Goal: Transaction & Acquisition: Purchase product/service

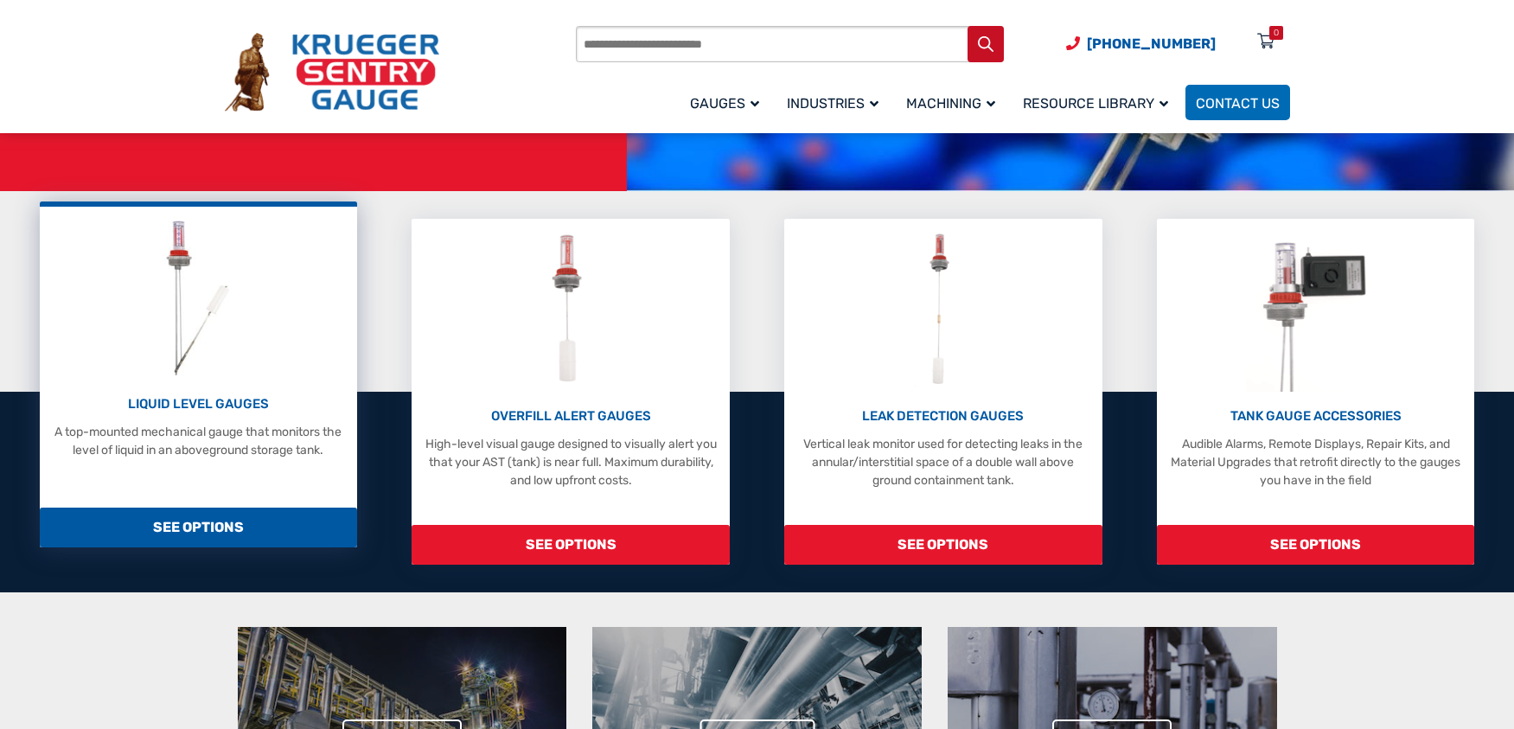
scroll to position [346, 0]
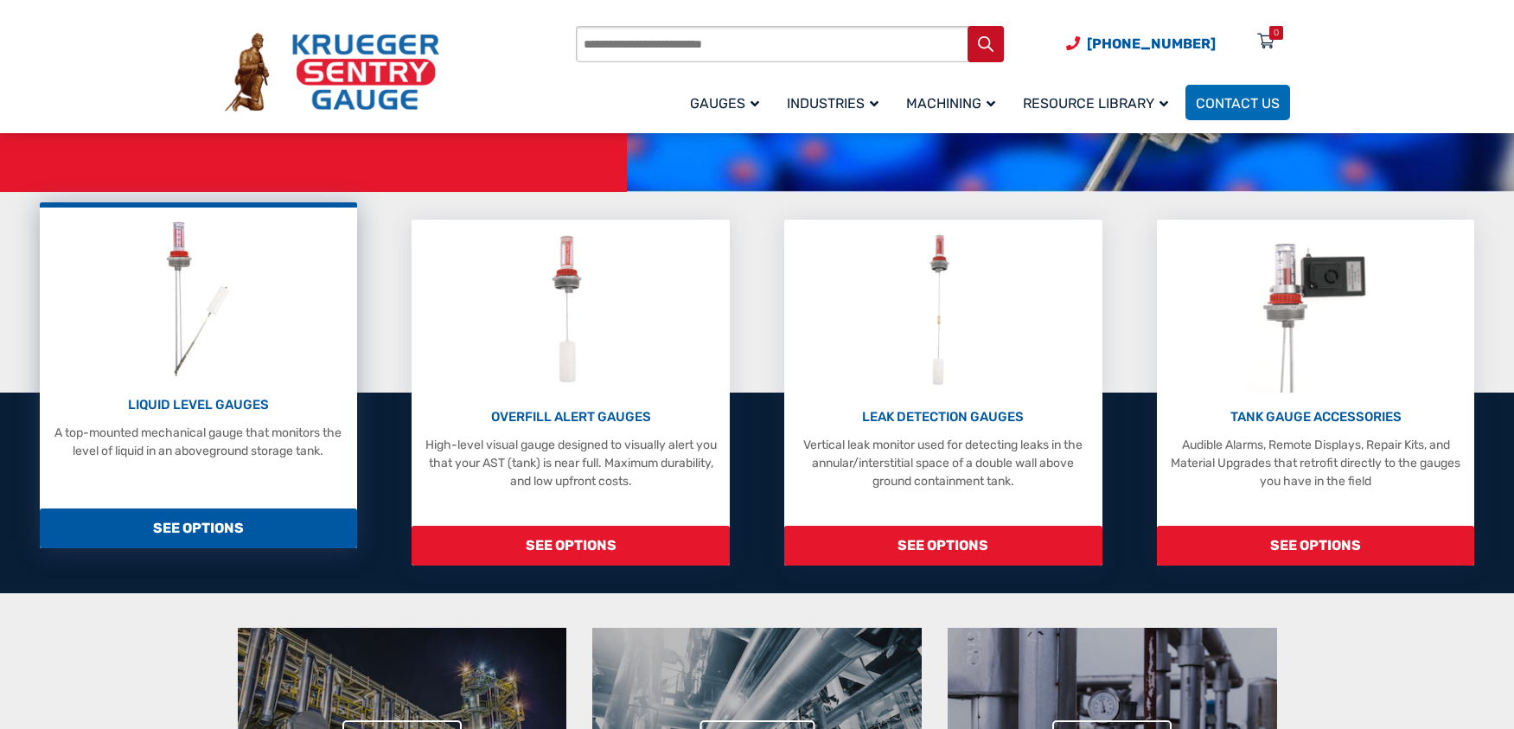
click at [242, 406] on p "LIQUID LEVEL GAUGES" at bounding box center [198, 405] width 301 height 20
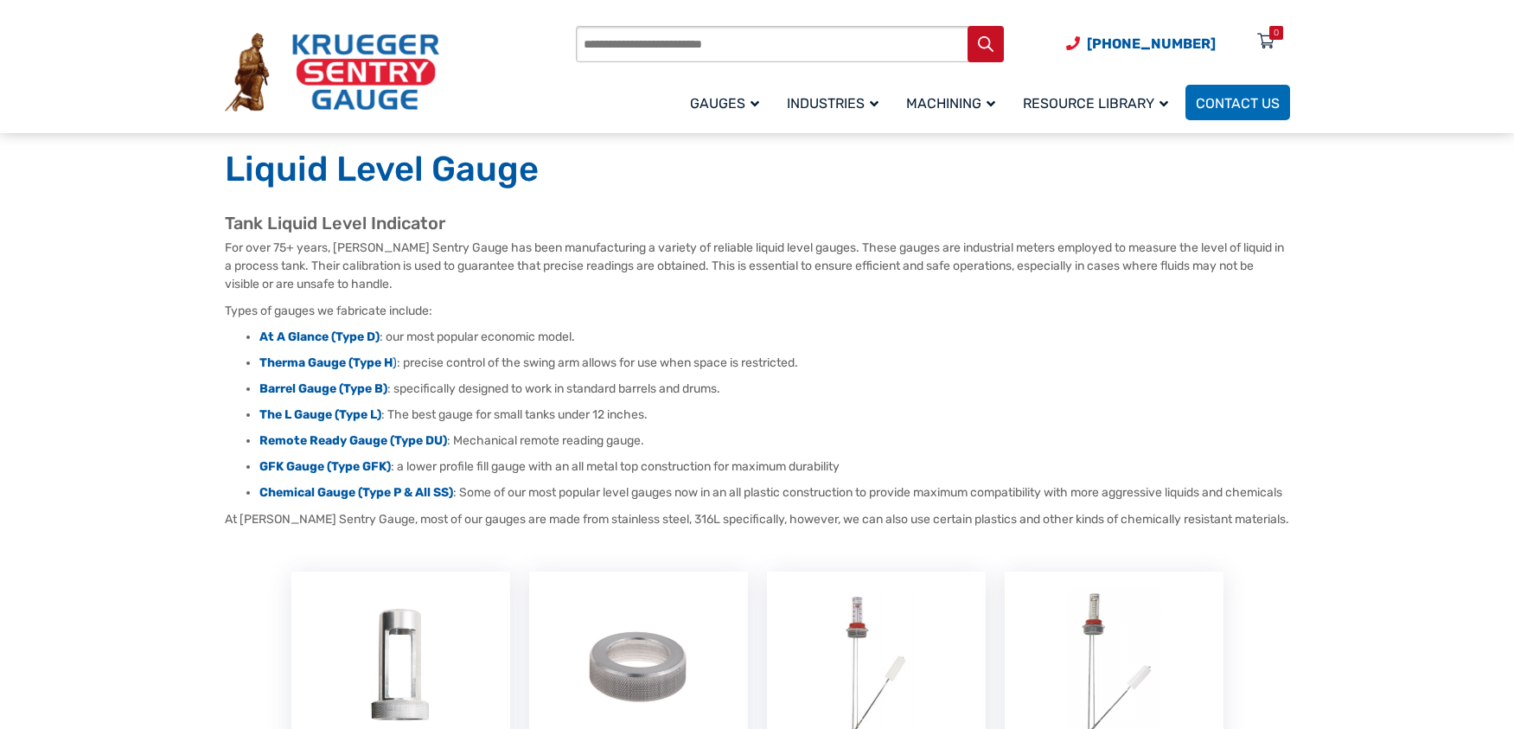
scroll to position [88, 0]
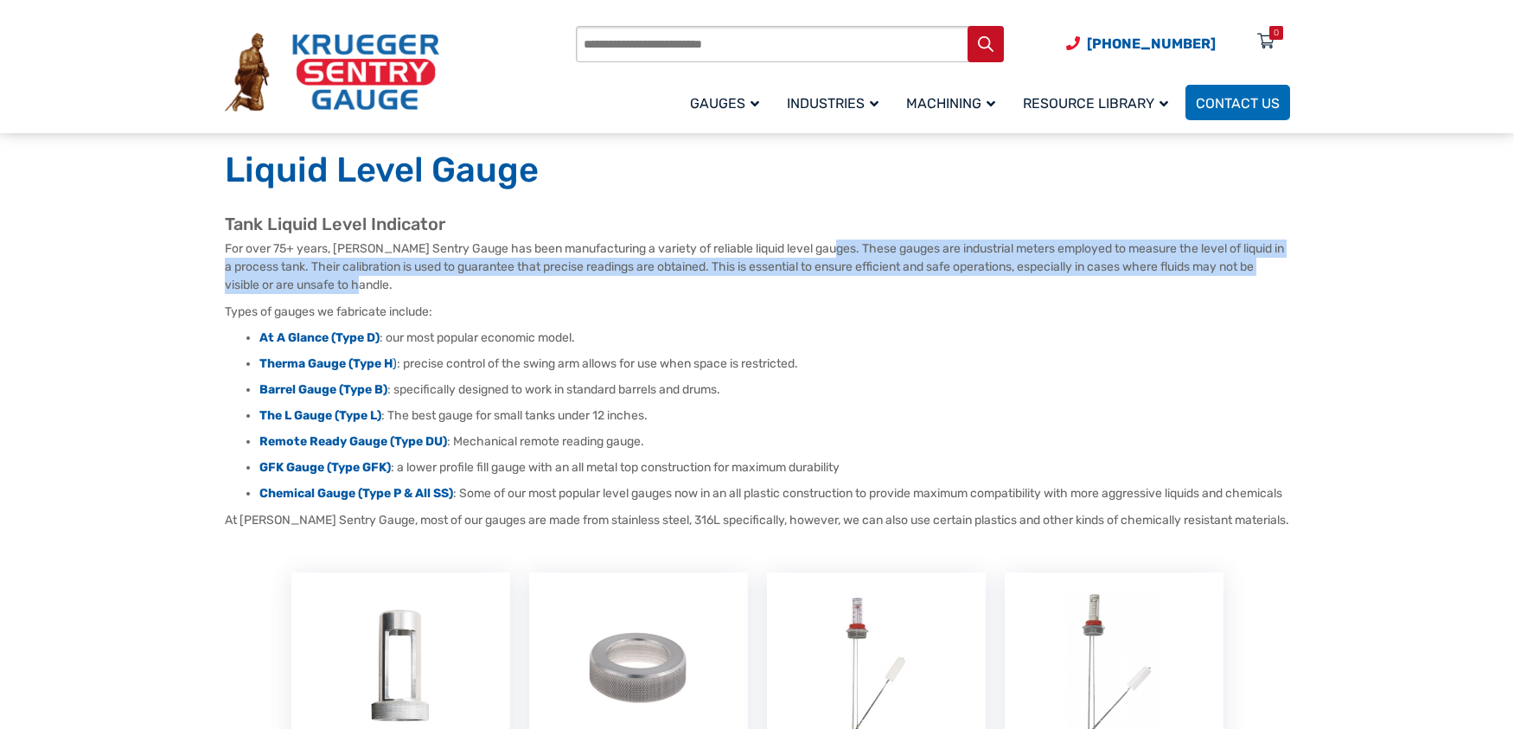
drag, startPoint x: 825, startPoint y: 248, endPoint x: 782, endPoint y: 286, distance: 57.6
click at [840, 284] on p "For over 75+ years, Krueger Sentry Gauge has been manufacturing a variety of re…" at bounding box center [757, 267] width 1065 height 54
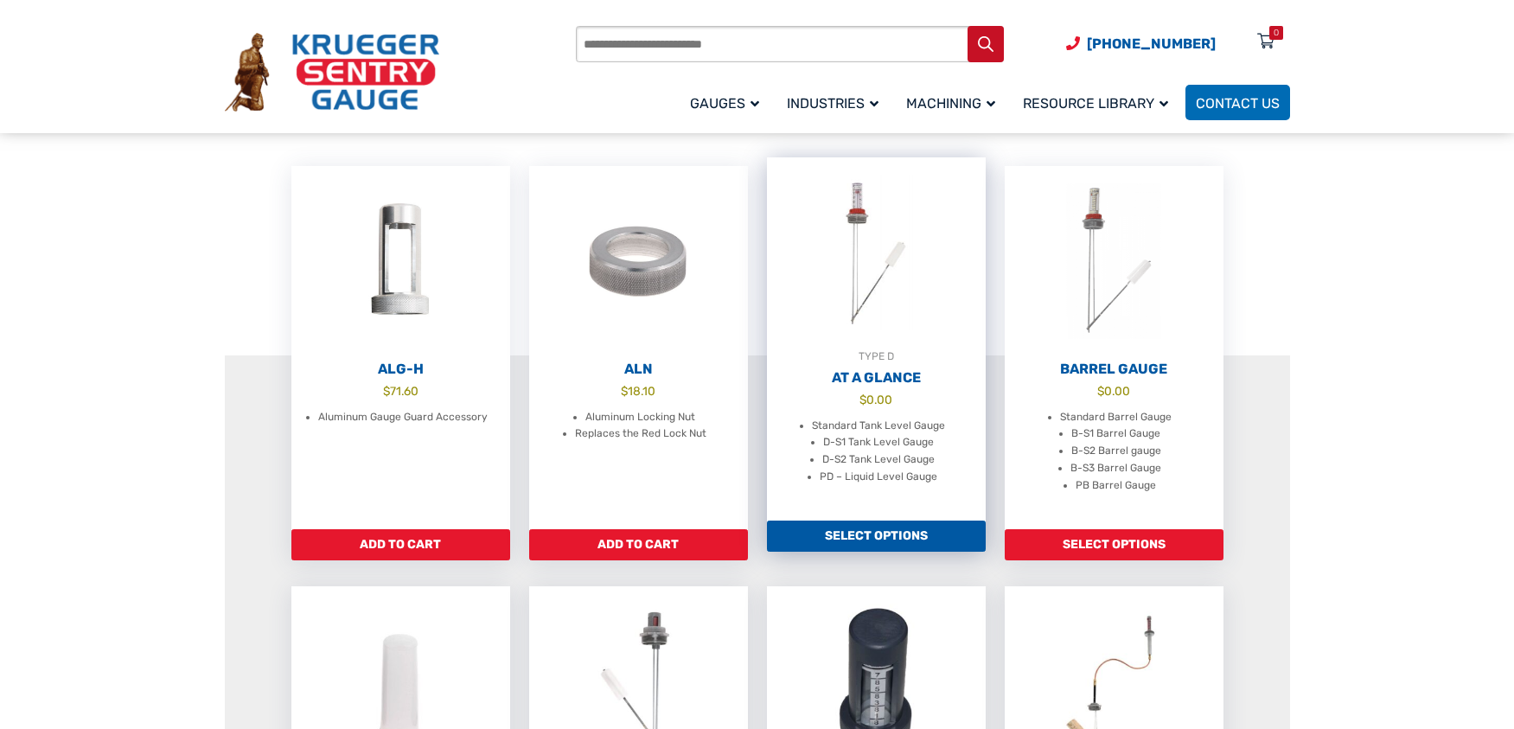
scroll to position [494, 0]
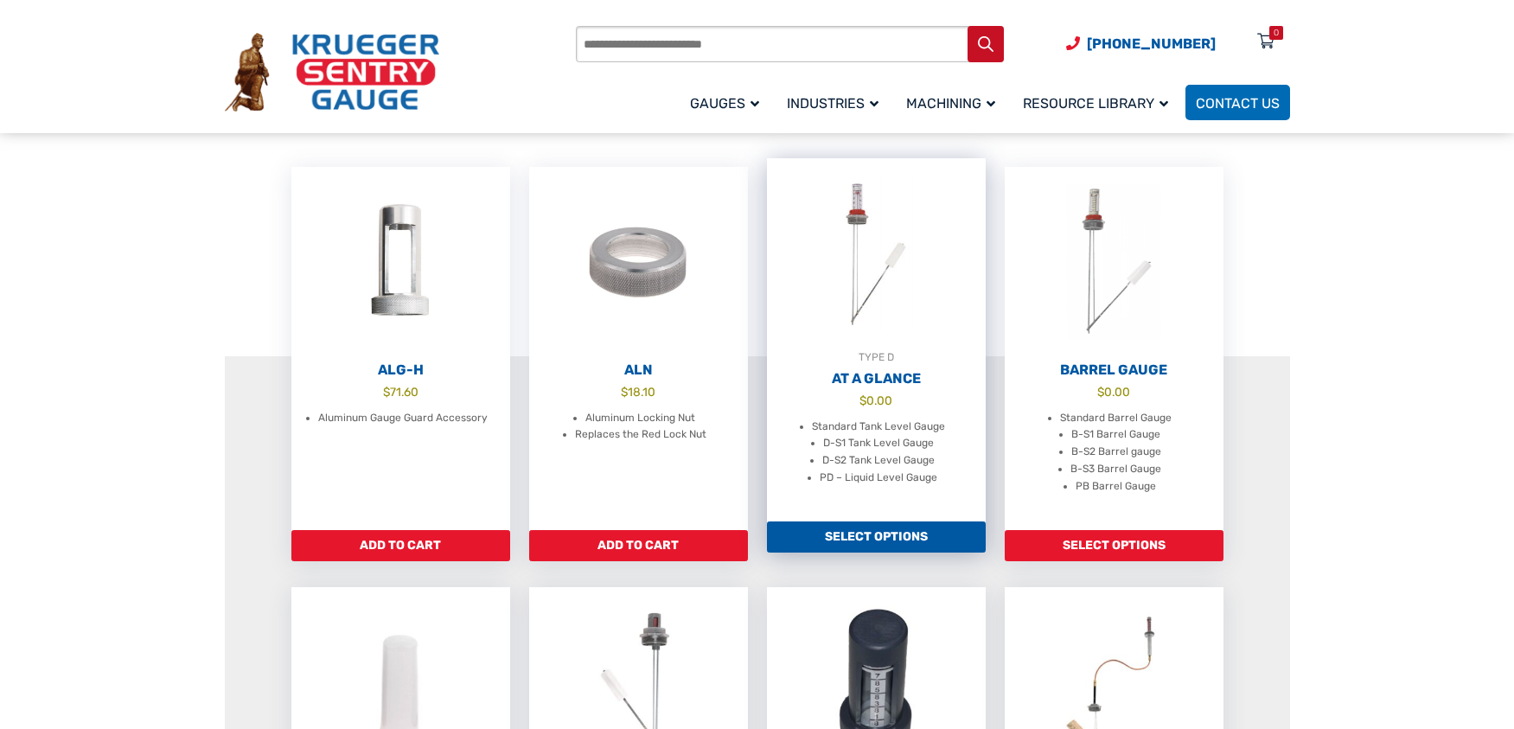
click at [873, 387] on h2 "At A Glance" at bounding box center [876, 378] width 219 height 17
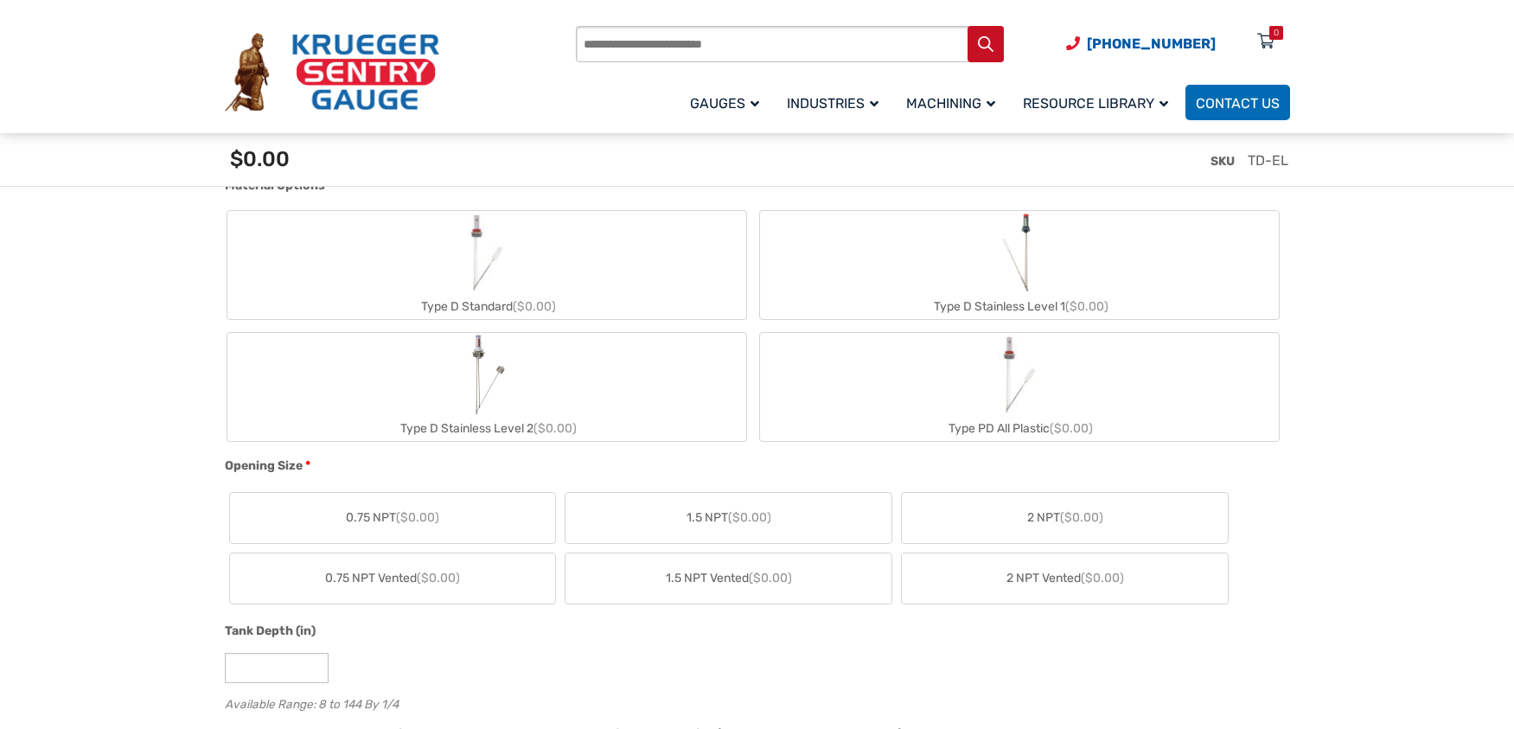
scroll to position [662, 0]
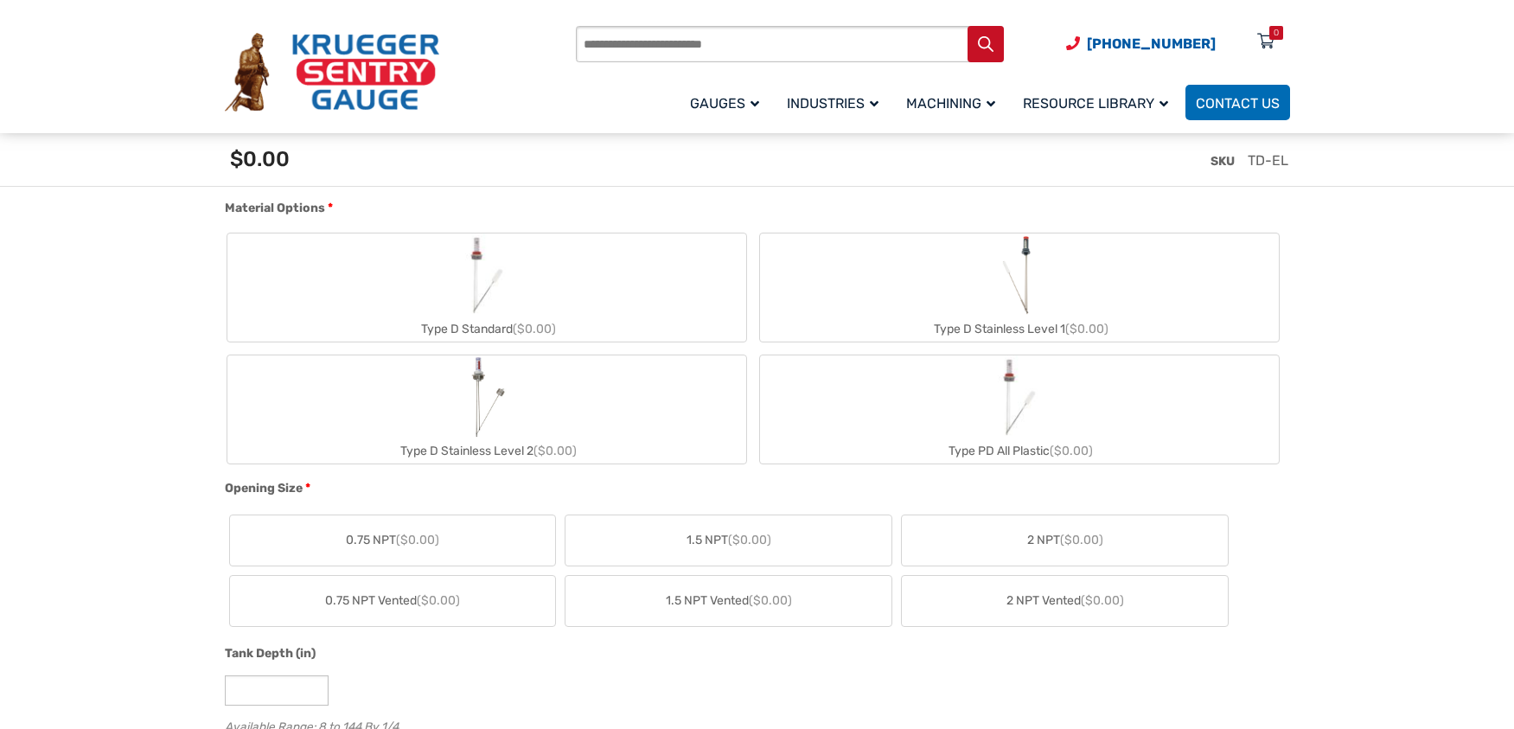
click at [367, 391] on label "Type D Stainless Level 2 ($0.00)" at bounding box center [486, 409] width 519 height 108
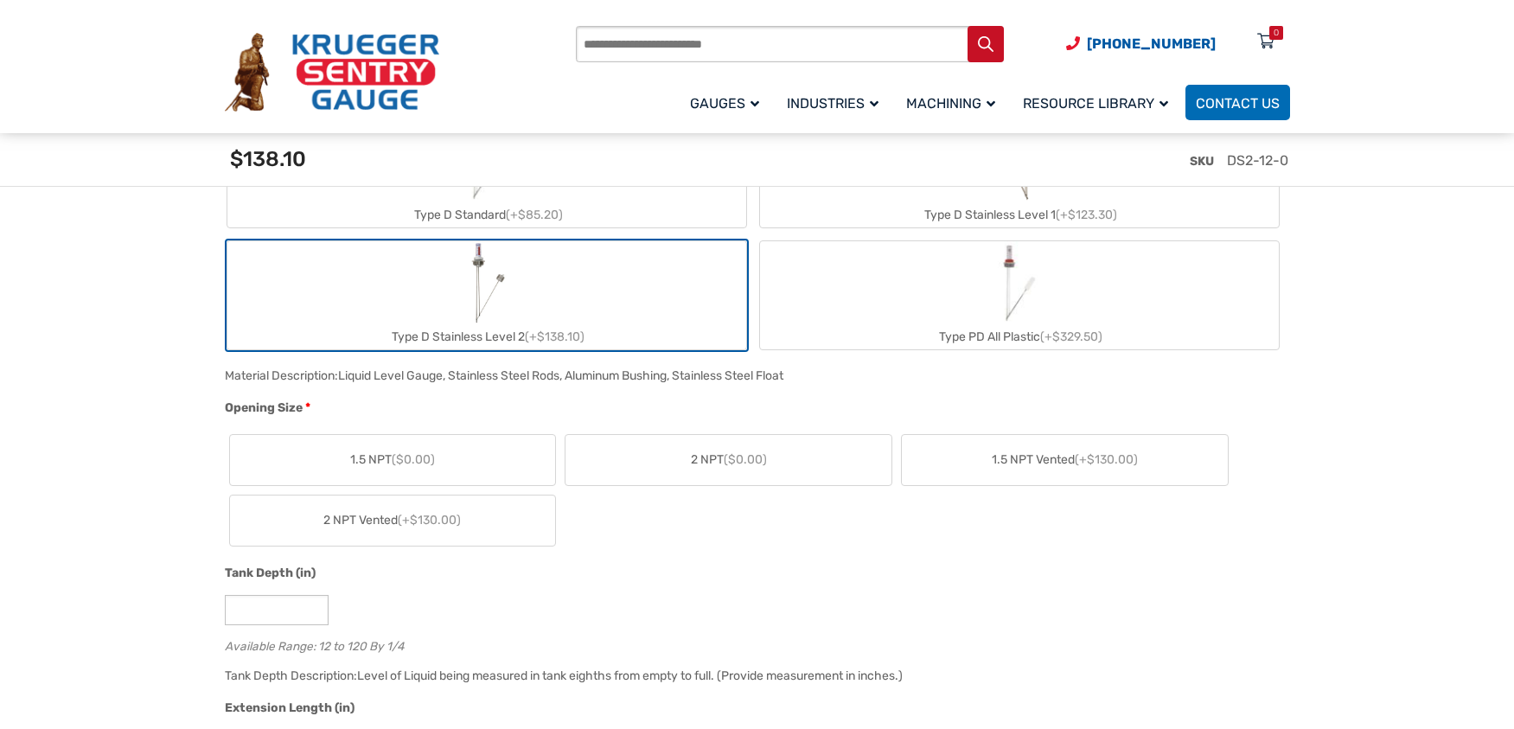
scroll to position [777, 0]
click at [472, 454] on label "1.5 NPT ($0.00)" at bounding box center [393, 459] width 326 height 50
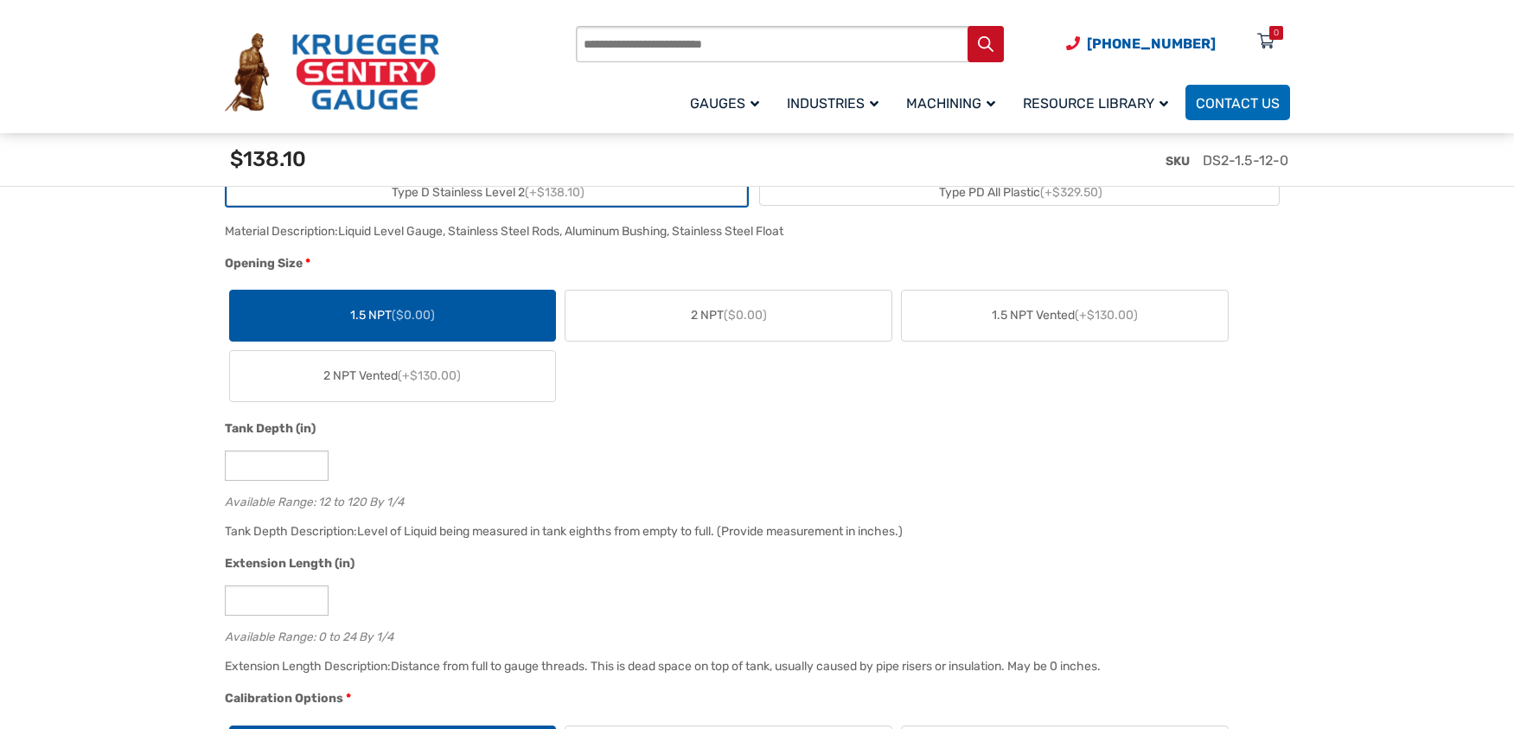
scroll to position [922, 0]
drag, startPoint x: 269, startPoint y: 464, endPoint x: 228, endPoint y: 464, distance: 40.7
click at [228, 464] on input "**" at bounding box center [277, 465] width 104 height 30
type input "**"
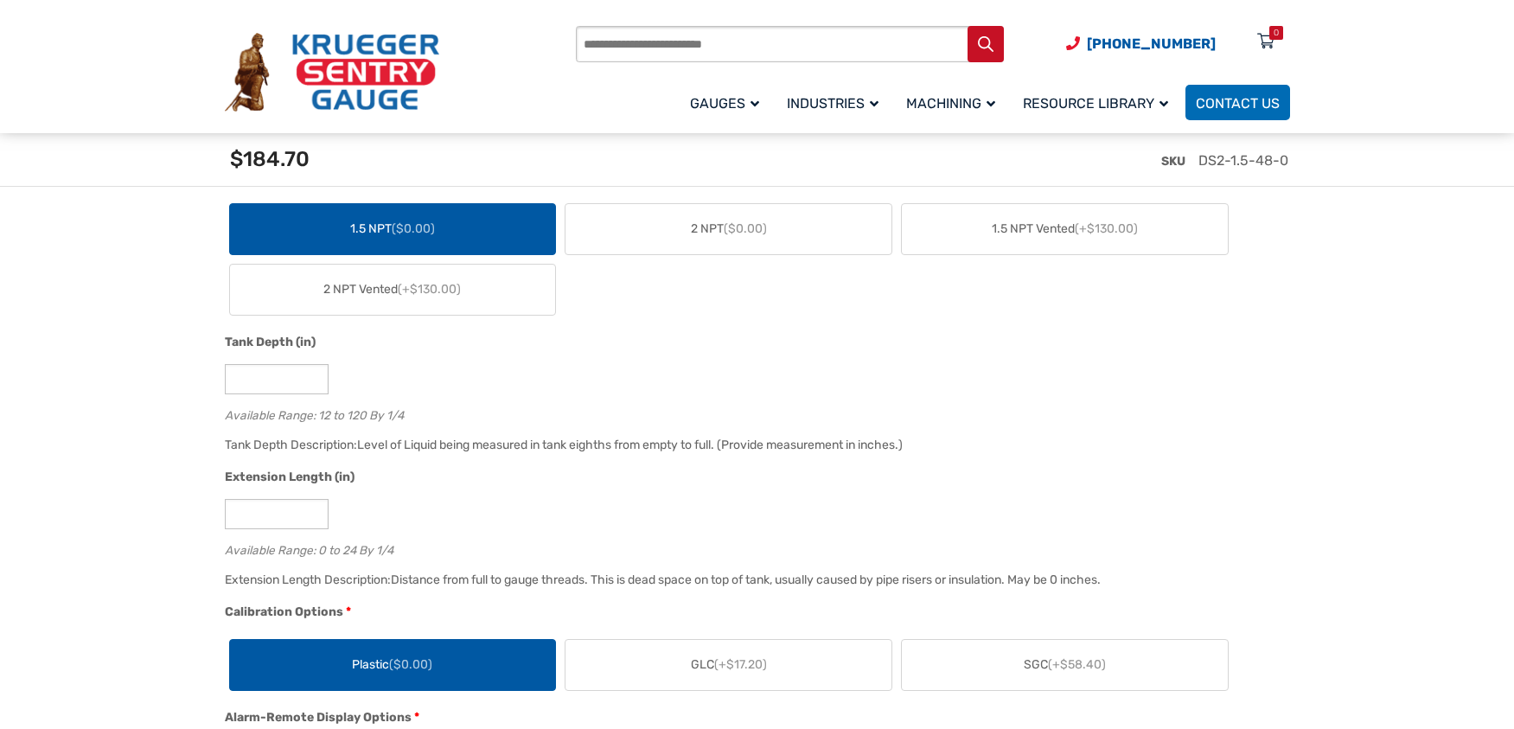
scroll to position [1008, 0]
drag, startPoint x: 272, startPoint y: 515, endPoint x: 232, endPoint y: 511, distance: 40.9
click at [232, 511] on input "*" at bounding box center [277, 513] width 104 height 30
type input "*"
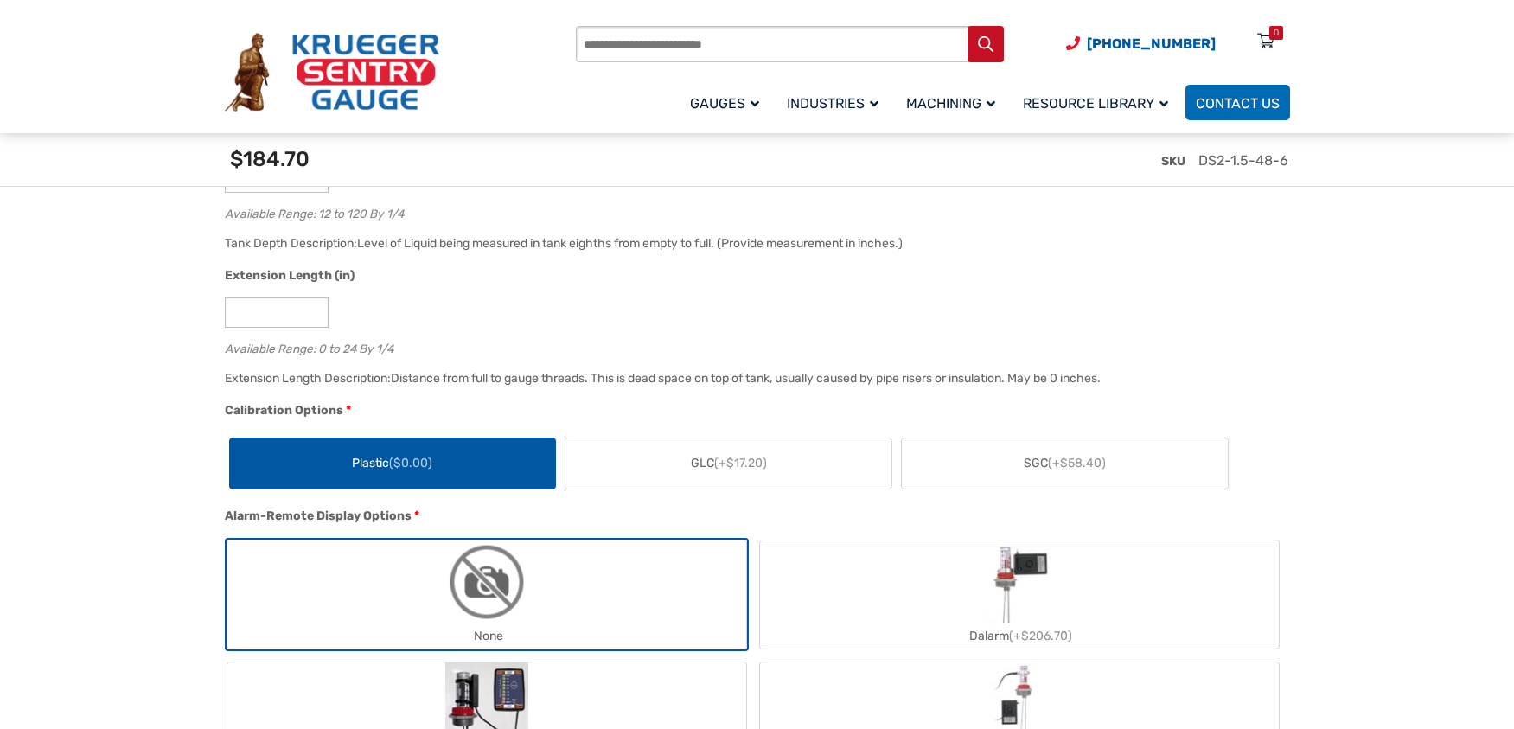
scroll to position [1210, 0]
click at [1029, 460] on span "SGC (+$58.40)" at bounding box center [1065, 462] width 82 height 18
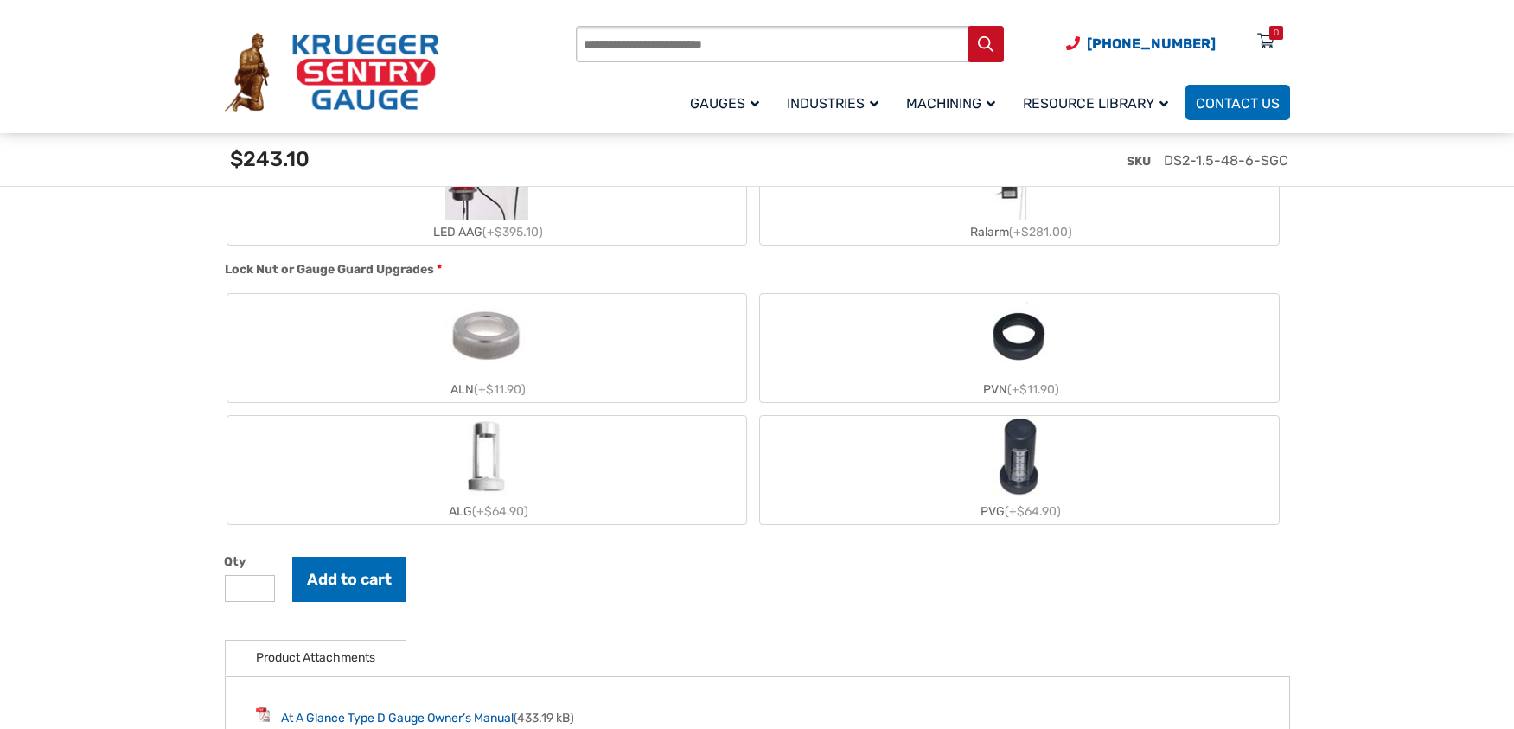
scroll to position [1734, 0]
click at [575, 373] on label "ALN (+$11.90)" at bounding box center [486, 349] width 519 height 108
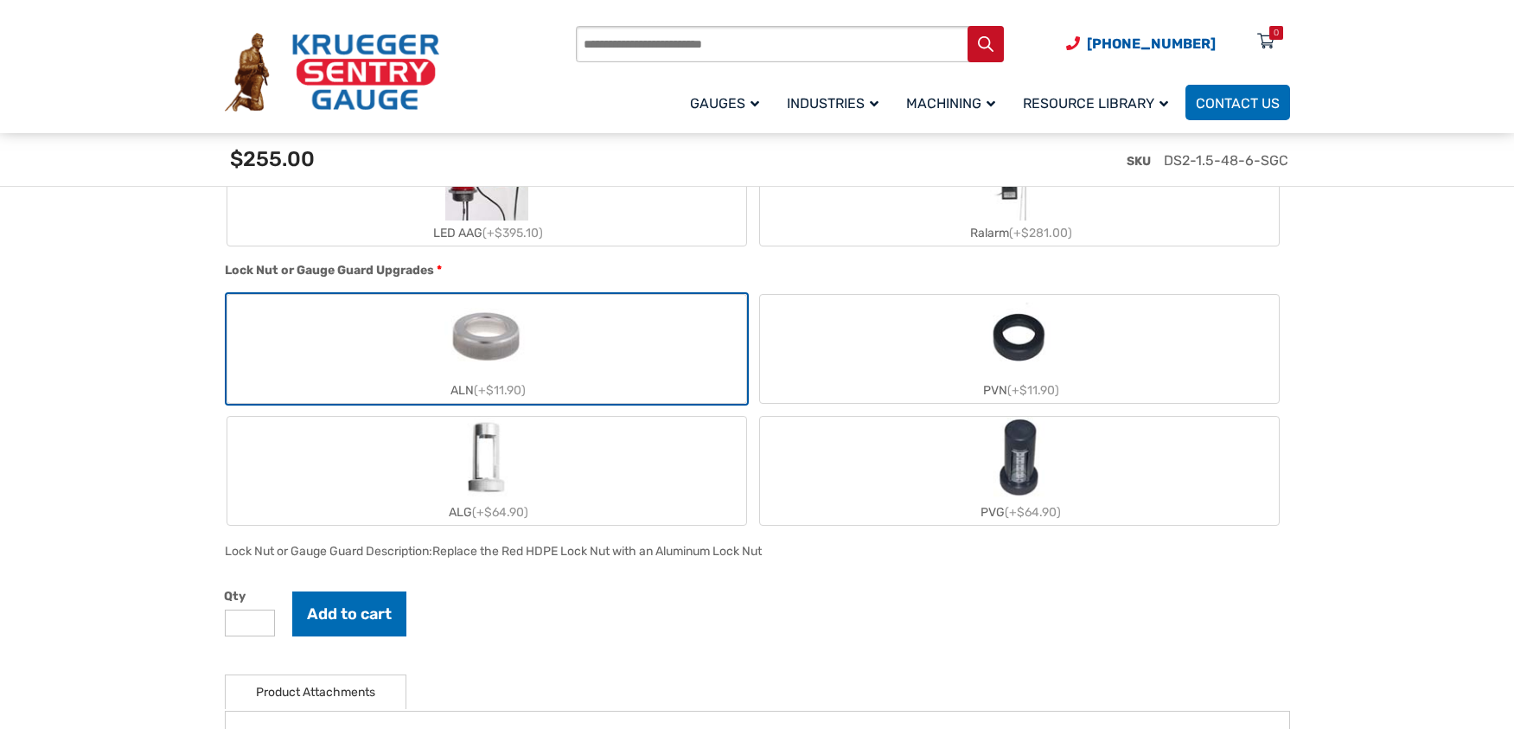
click at [565, 460] on label "ALG (+$64.90)" at bounding box center [486, 471] width 519 height 108
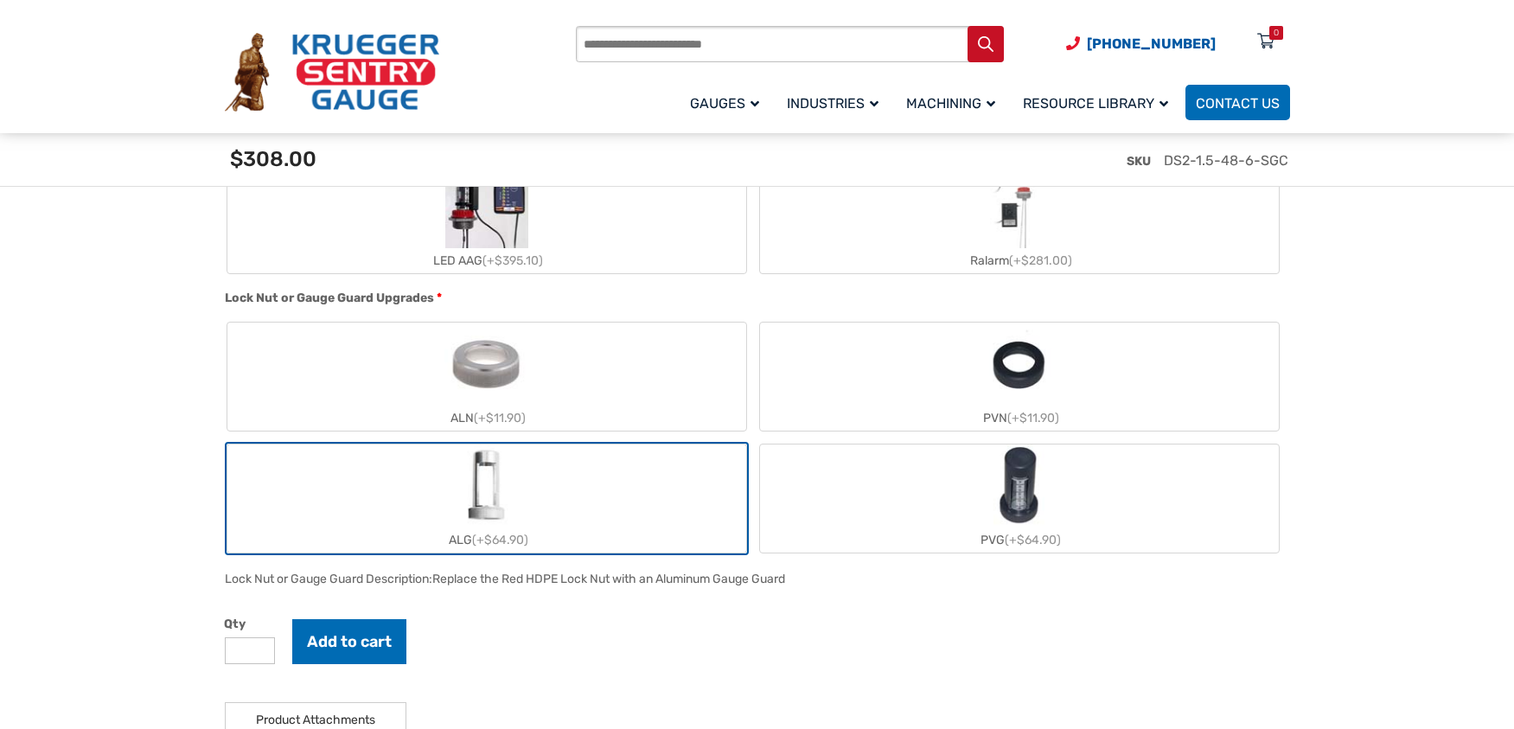
scroll to position [1705, 0]
click at [574, 384] on label "ALN (+$11.90)" at bounding box center [486, 377] width 519 height 108
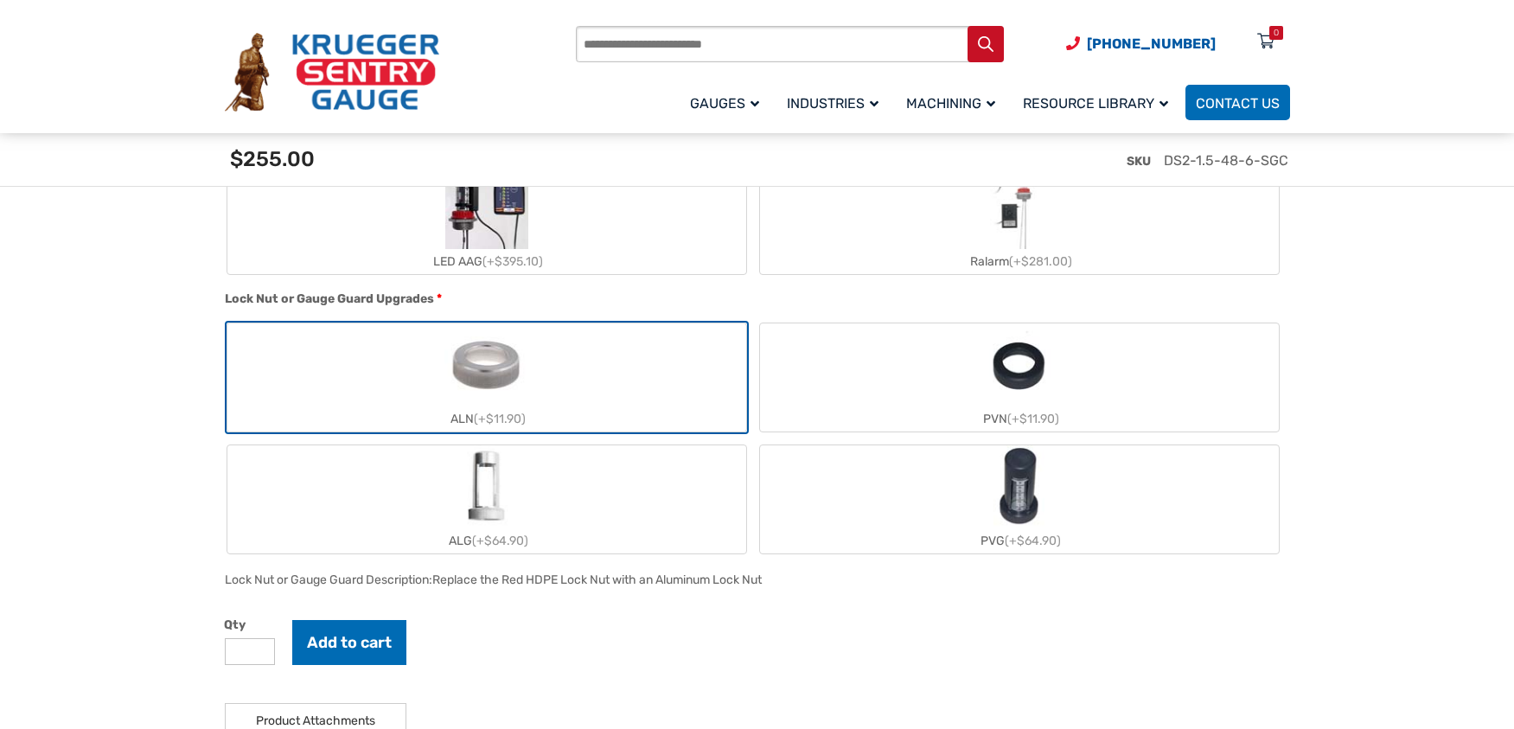
click at [538, 497] on label "ALG (+$64.90)" at bounding box center [486, 499] width 519 height 108
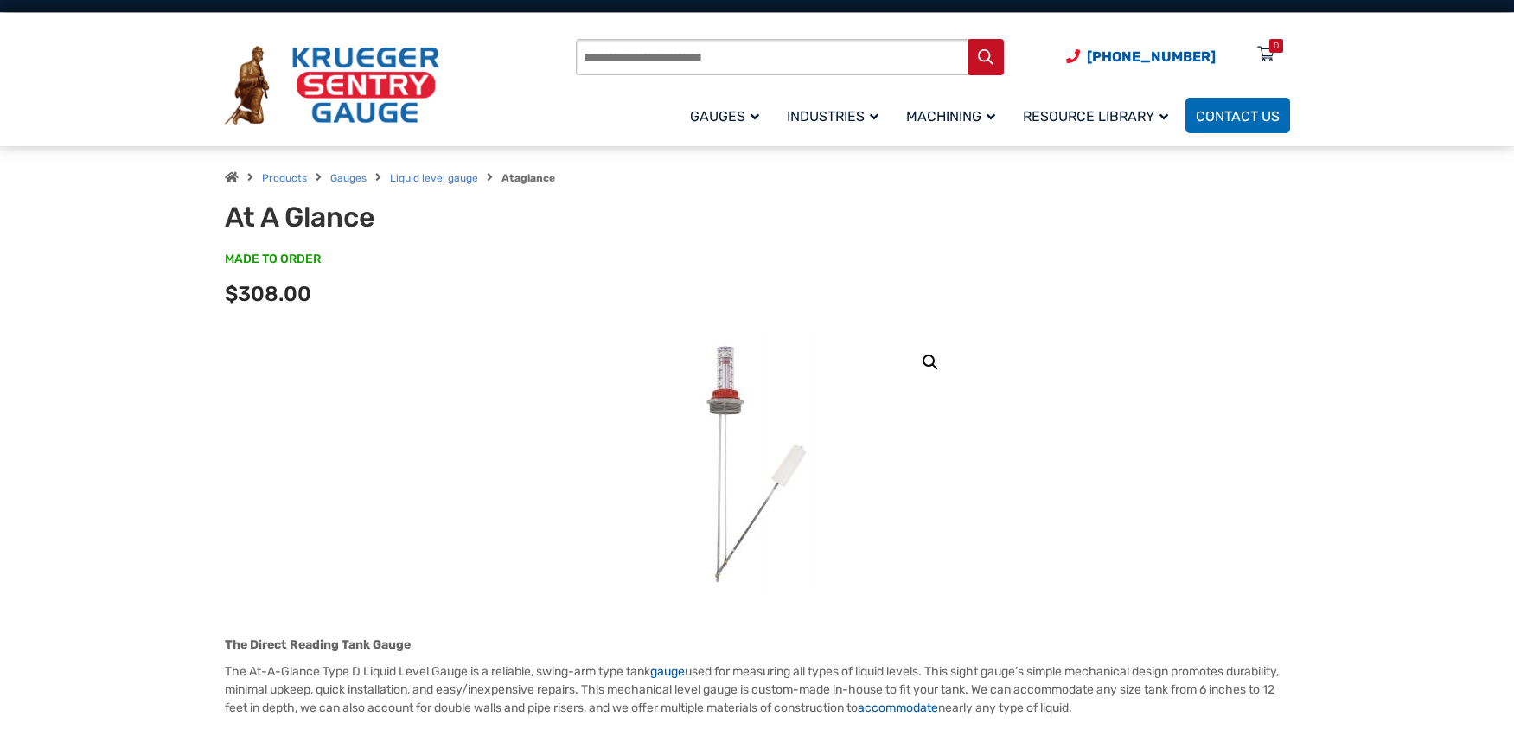
scroll to position [29, 0]
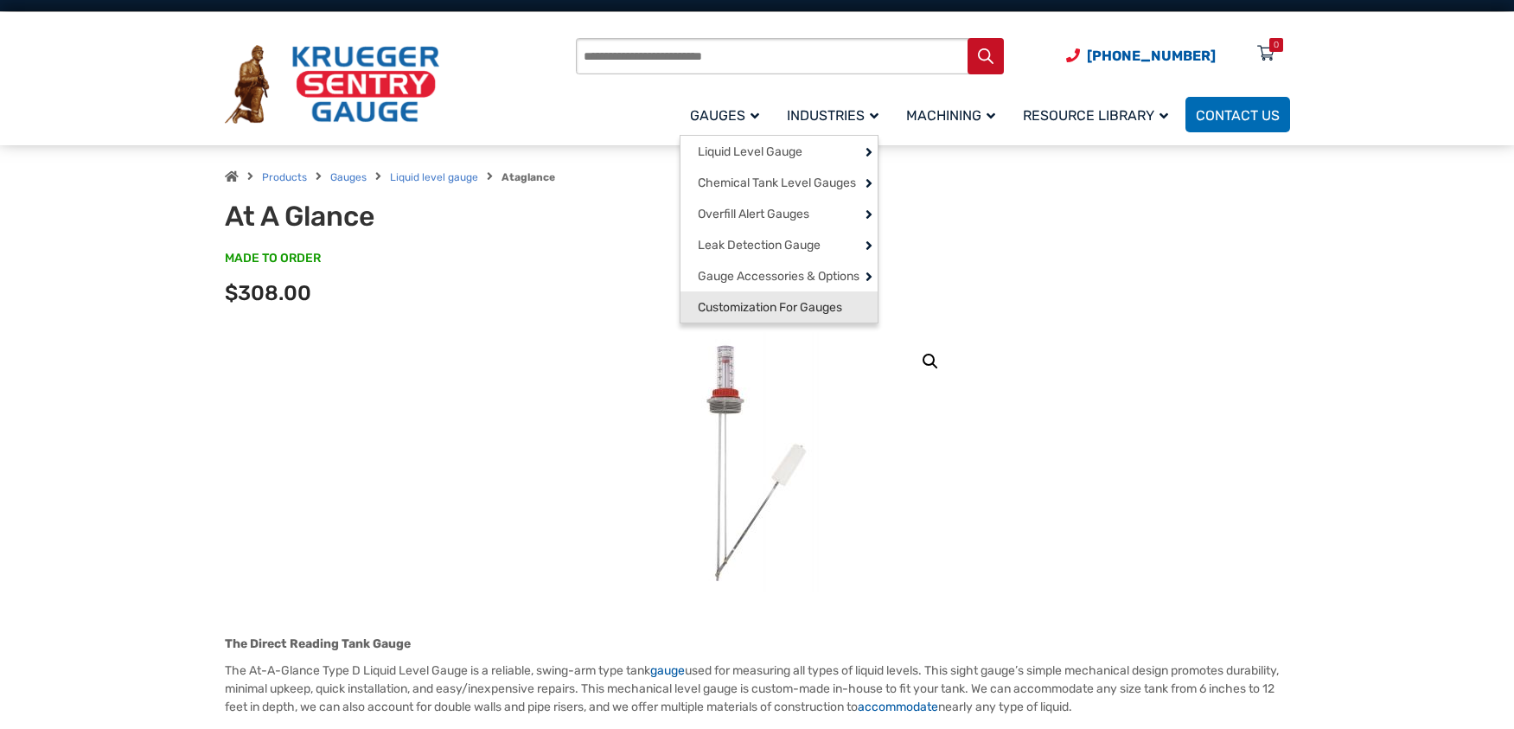
click at [742, 316] on span "Customization For Gauges" at bounding box center [770, 308] width 144 height 16
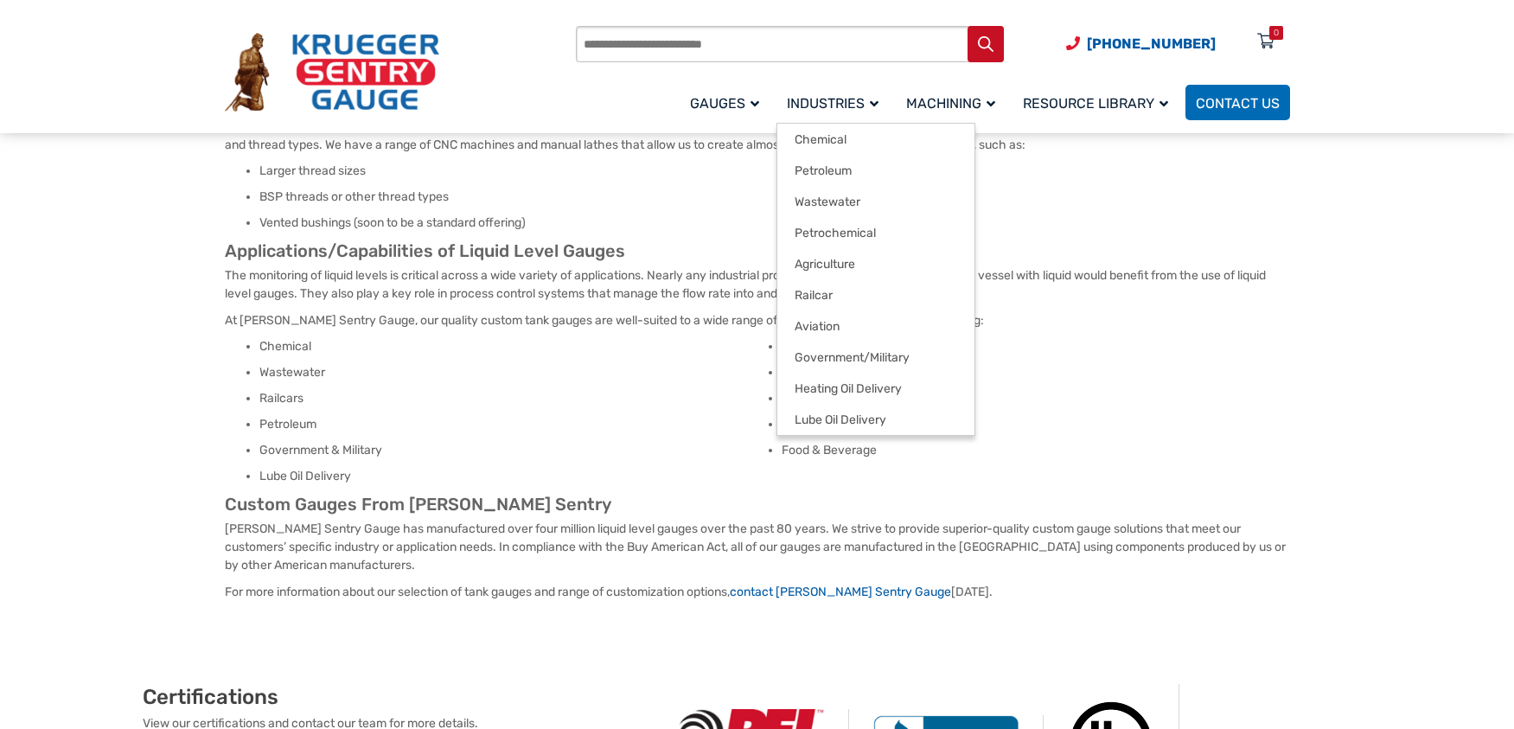
scroll to position [834, 0]
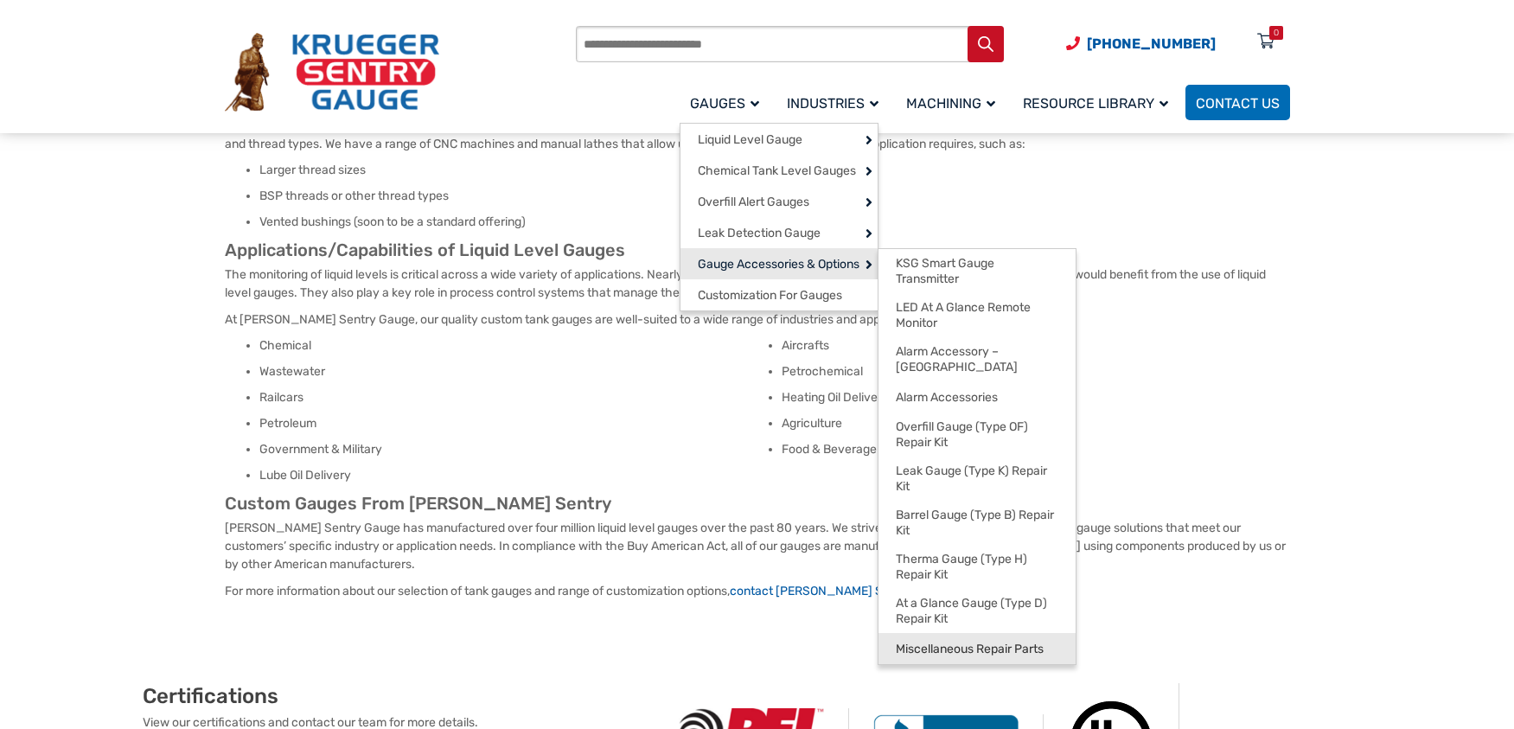
click at [959, 642] on span "Miscellaneous Repair Parts" at bounding box center [970, 650] width 148 height 16
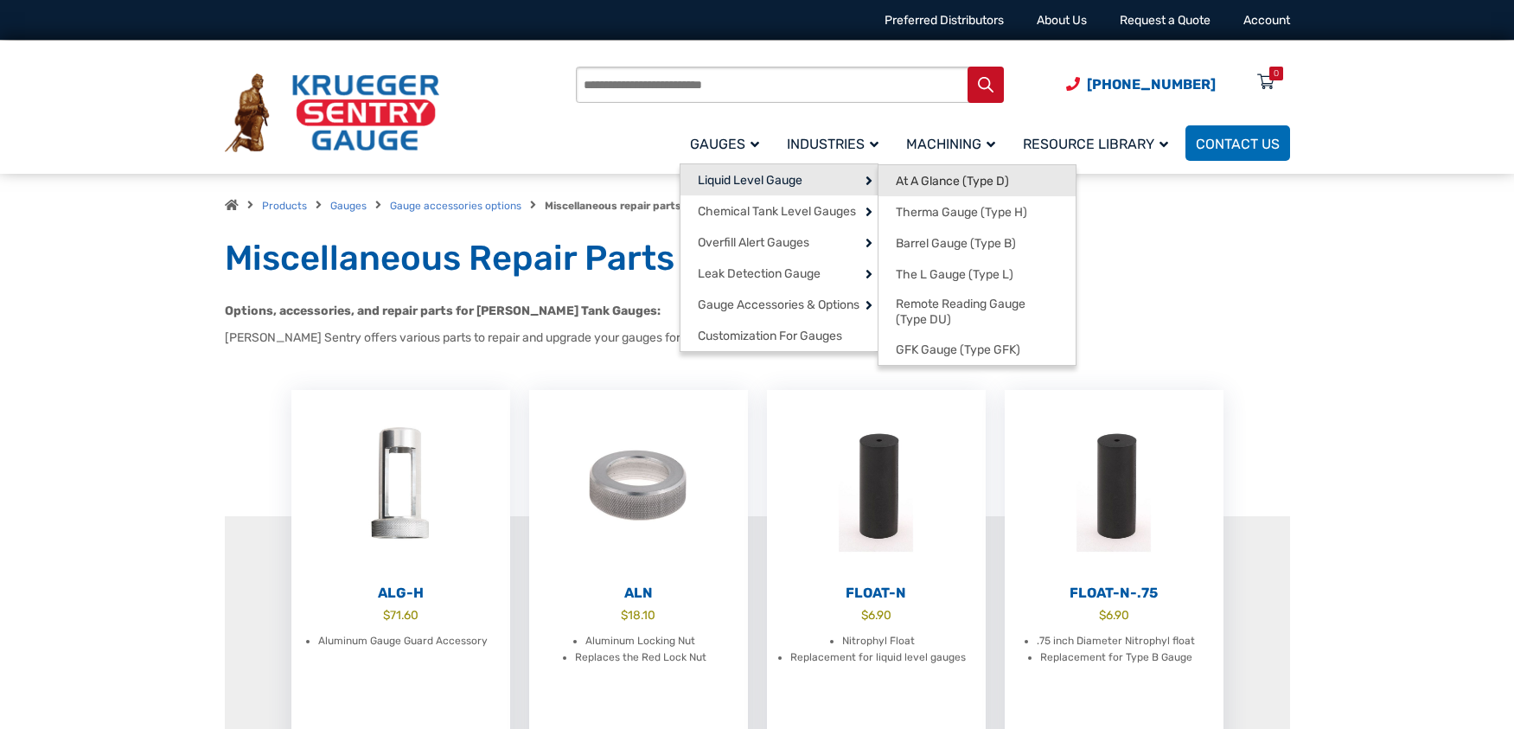
click at [971, 176] on span "At A Glance (Type D)" at bounding box center [952, 182] width 113 height 16
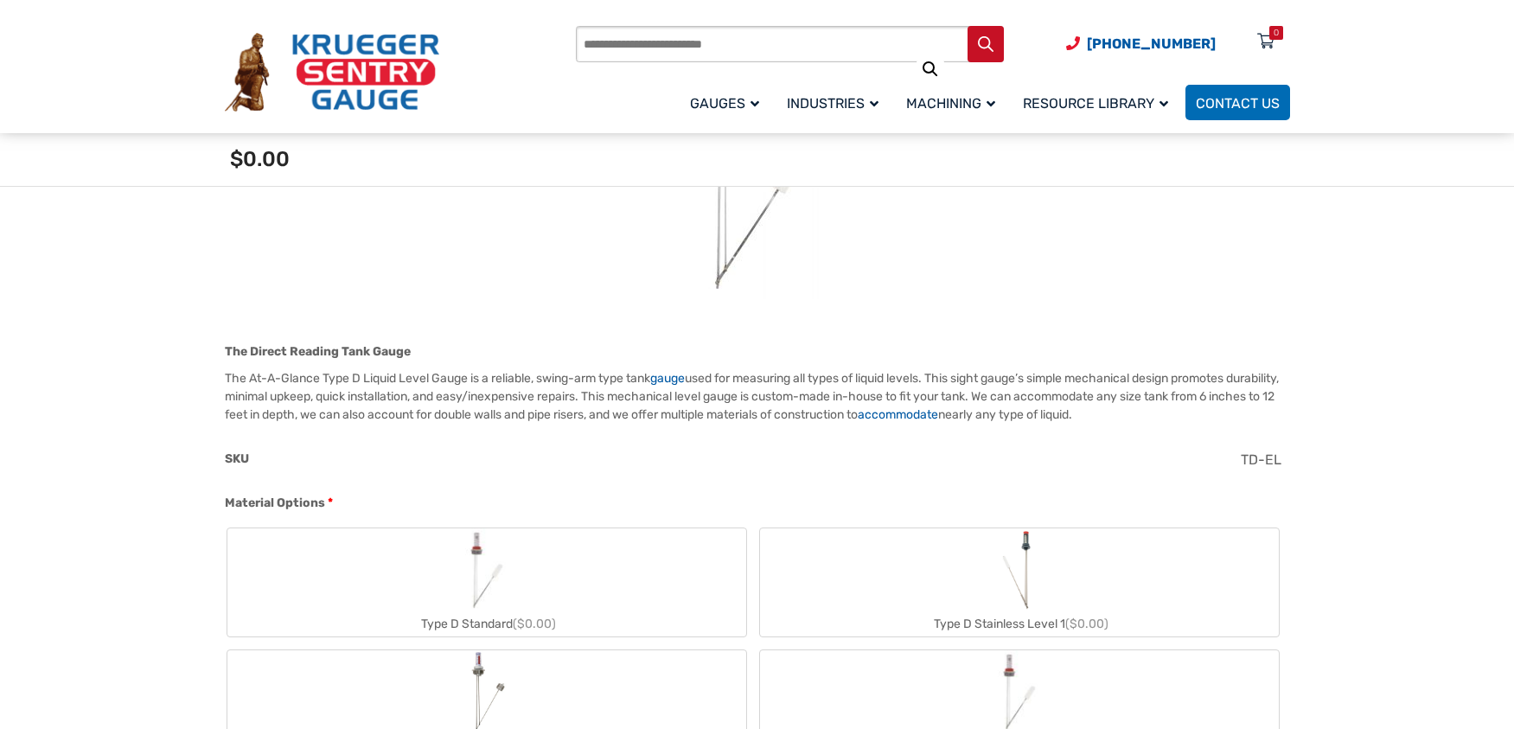
scroll to position [345, 0]
click at [938, 415] on link "accommodate" at bounding box center [898, 413] width 80 height 15
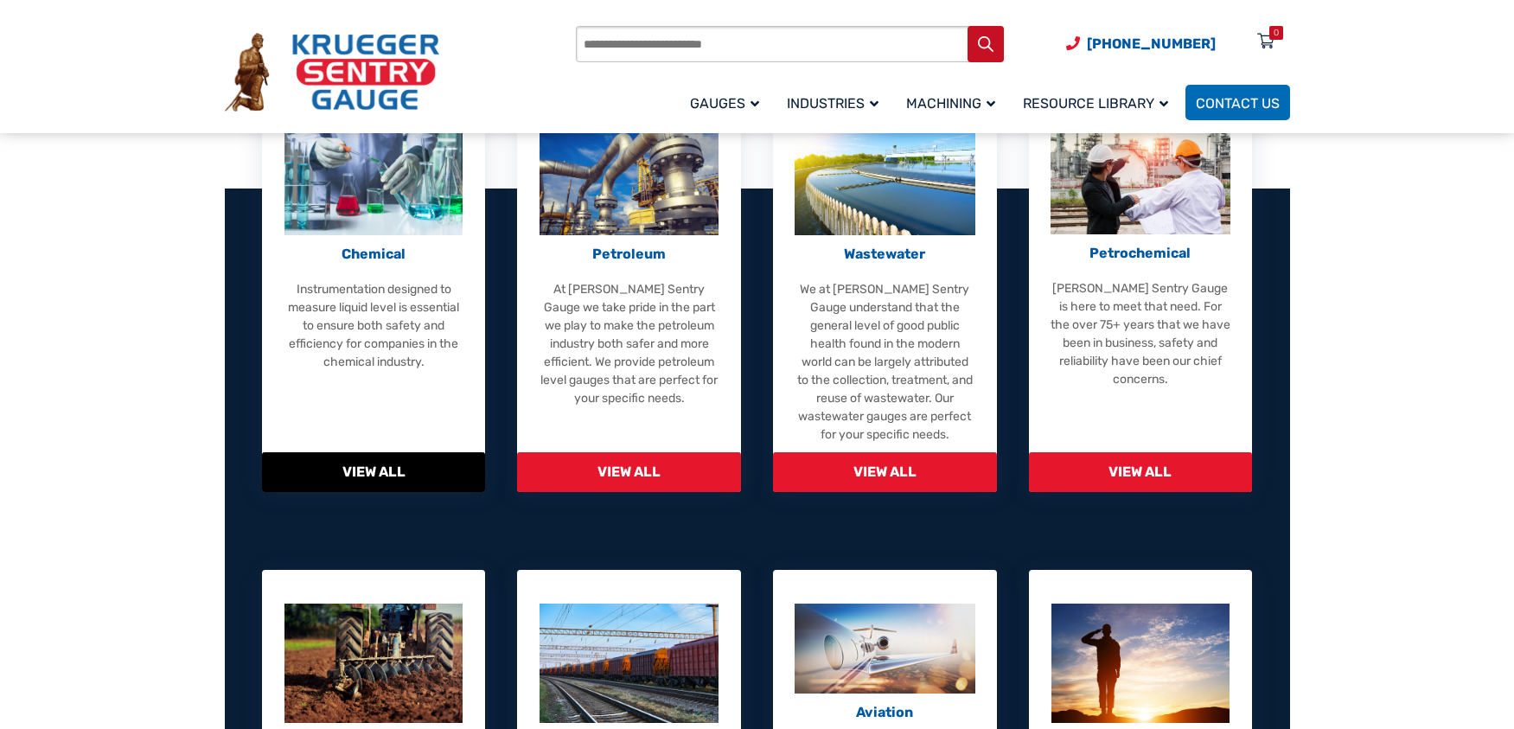
scroll to position [288, 0]
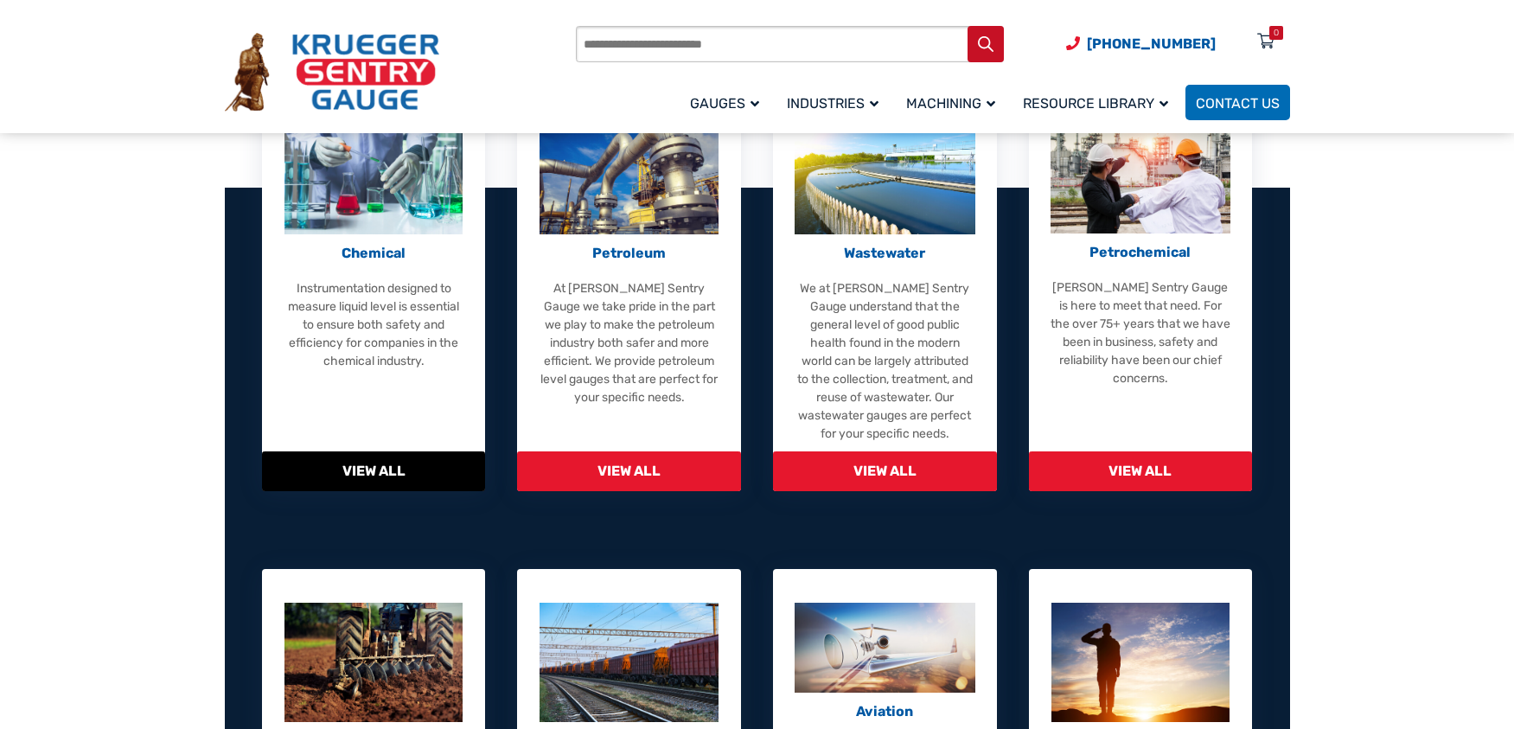
click at [408, 468] on span "View All" at bounding box center [374, 471] width 224 height 40
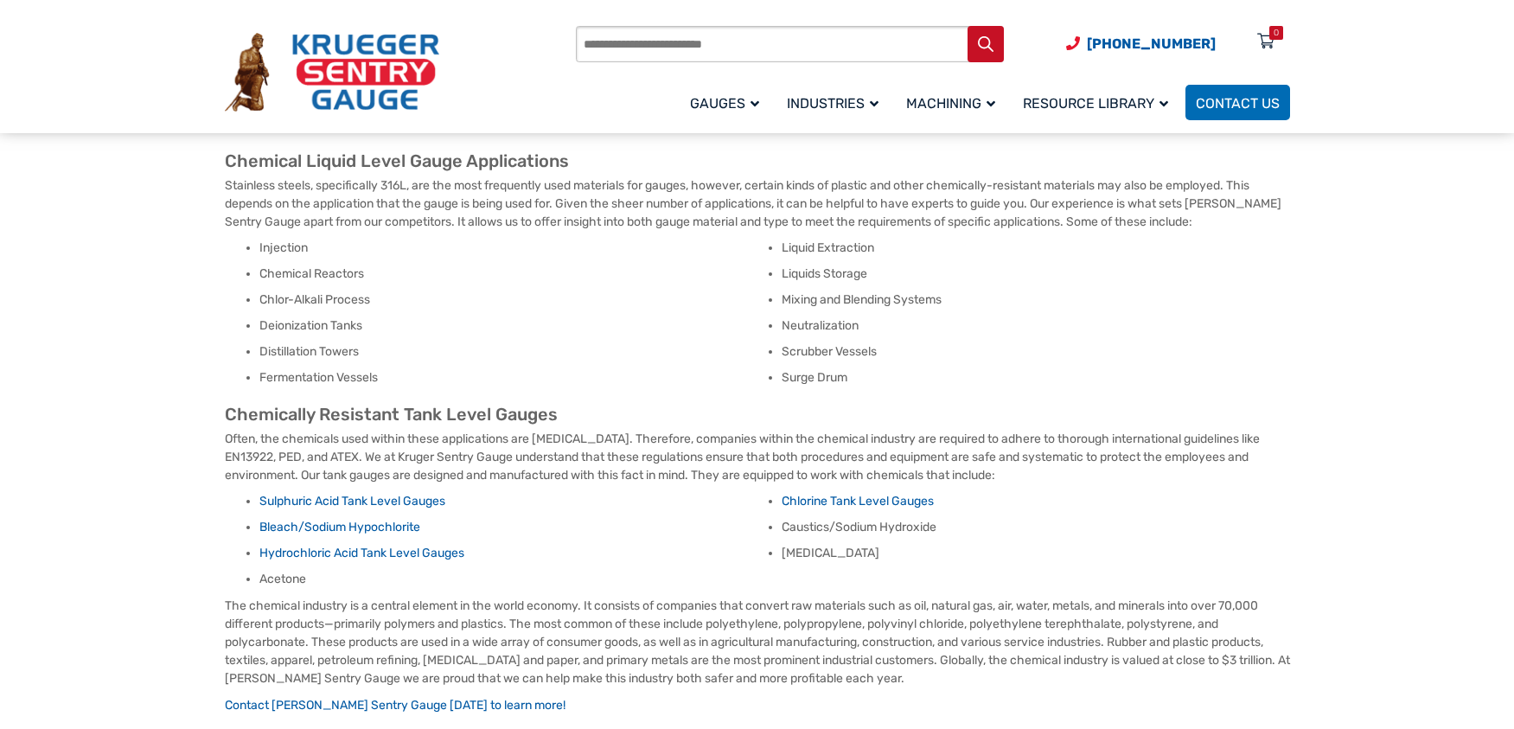
scroll to position [259, 0]
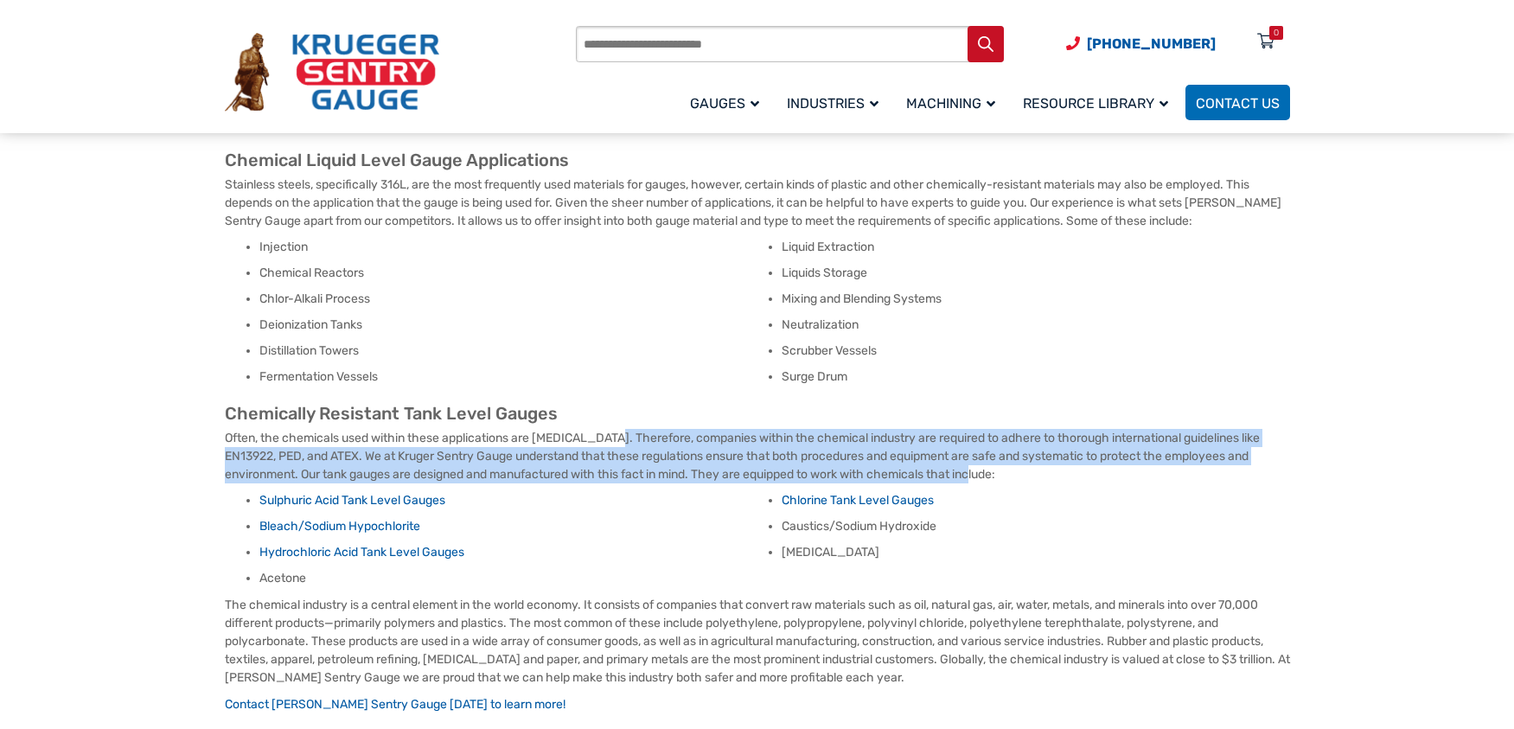
drag, startPoint x: 610, startPoint y: 434, endPoint x: 1060, endPoint y: 471, distance: 452.1
click at [1060, 471] on p "Often, the chemicals used within these applications are corrosive. Therefore, c…" at bounding box center [757, 456] width 1065 height 54
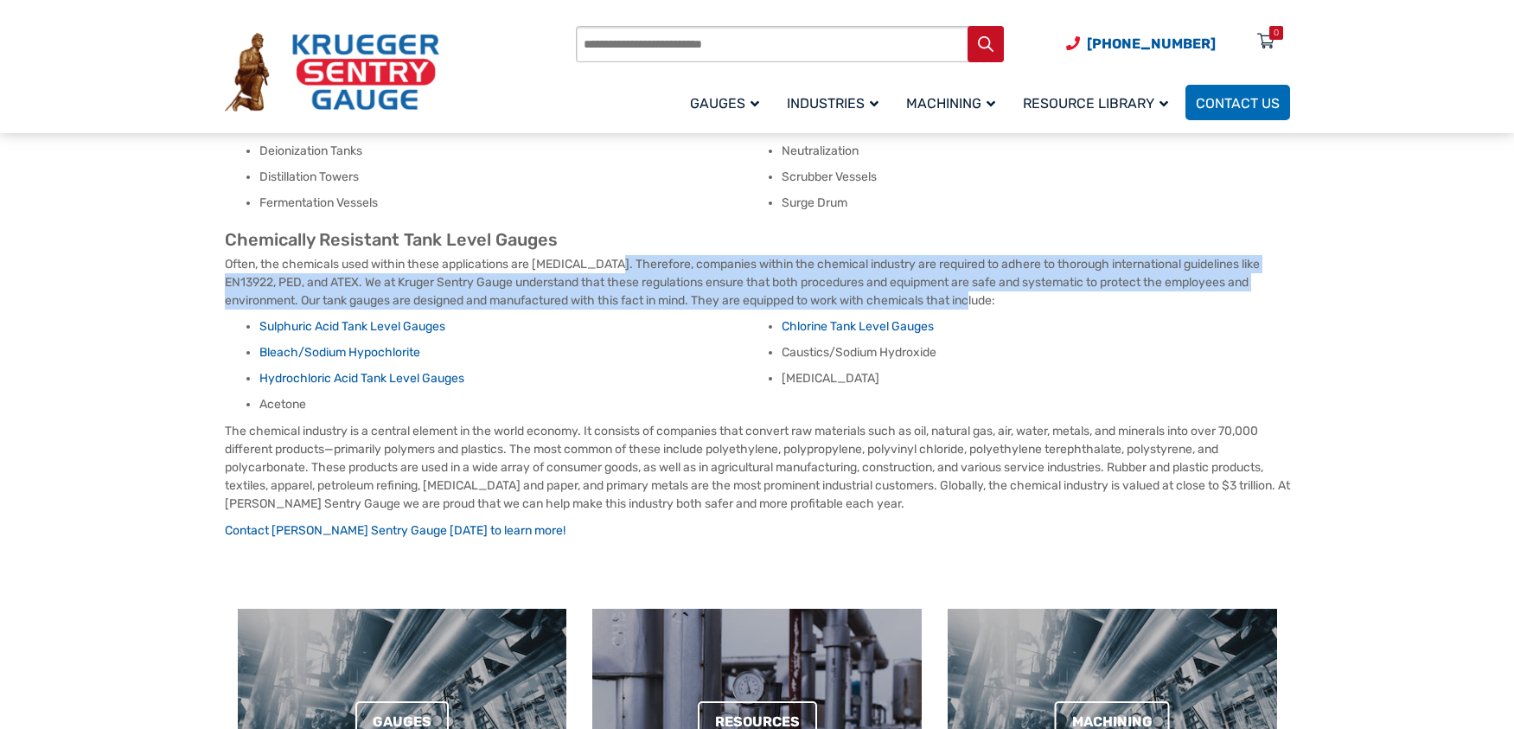
scroll to position [432, 0]
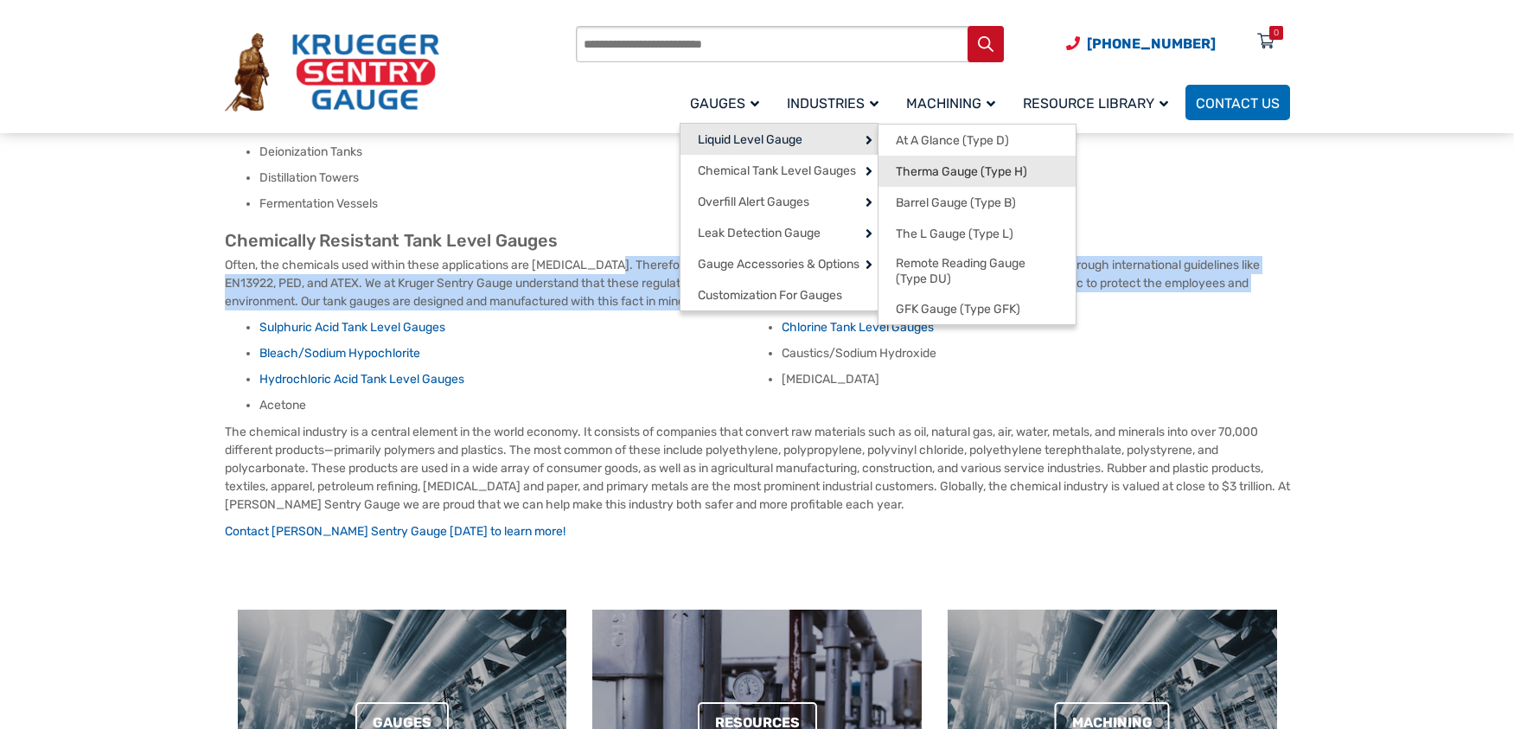
click at [1034, 169] on link "Therma Gauge (Type H)" at bounding box center [977, 171] width 197 height 31
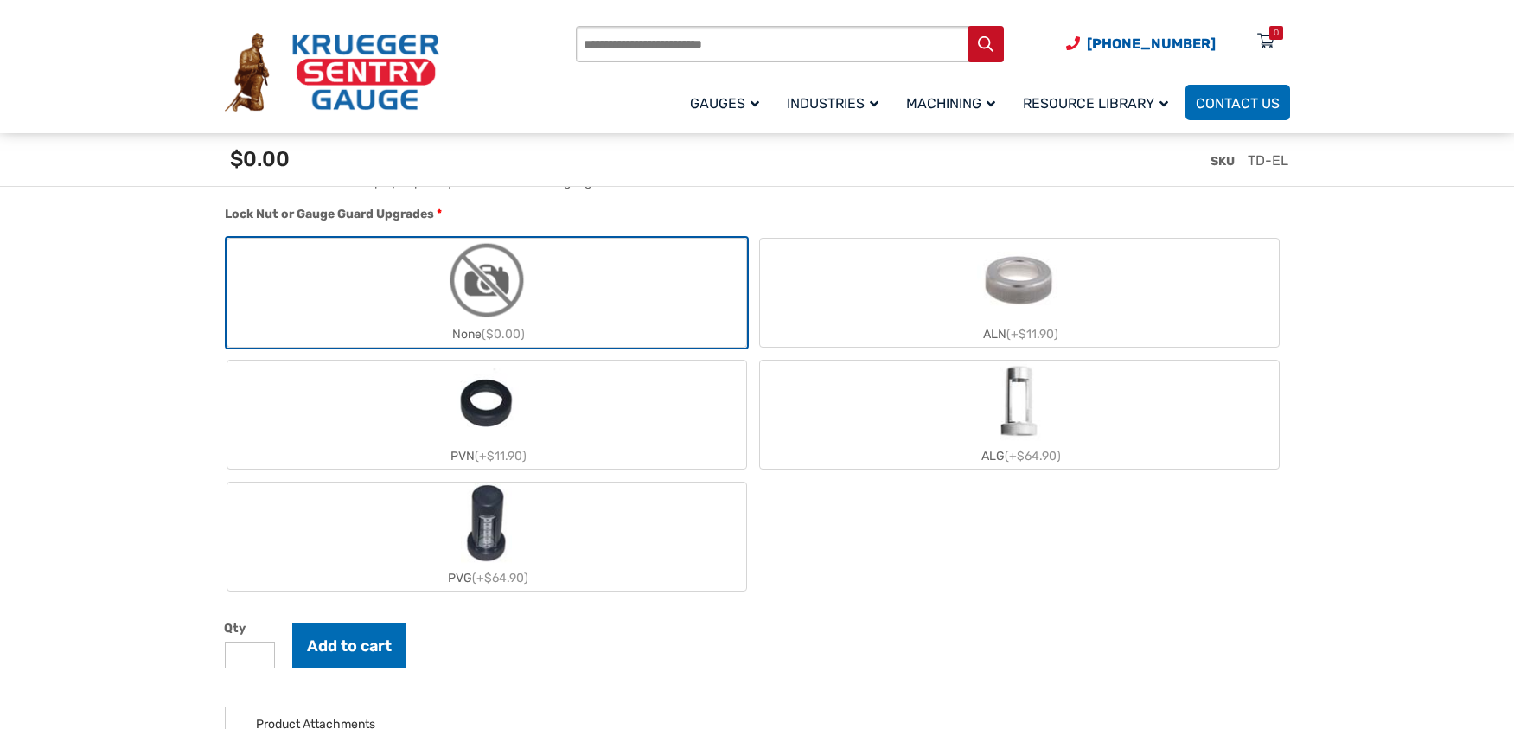
scroll to position [2104, 0]
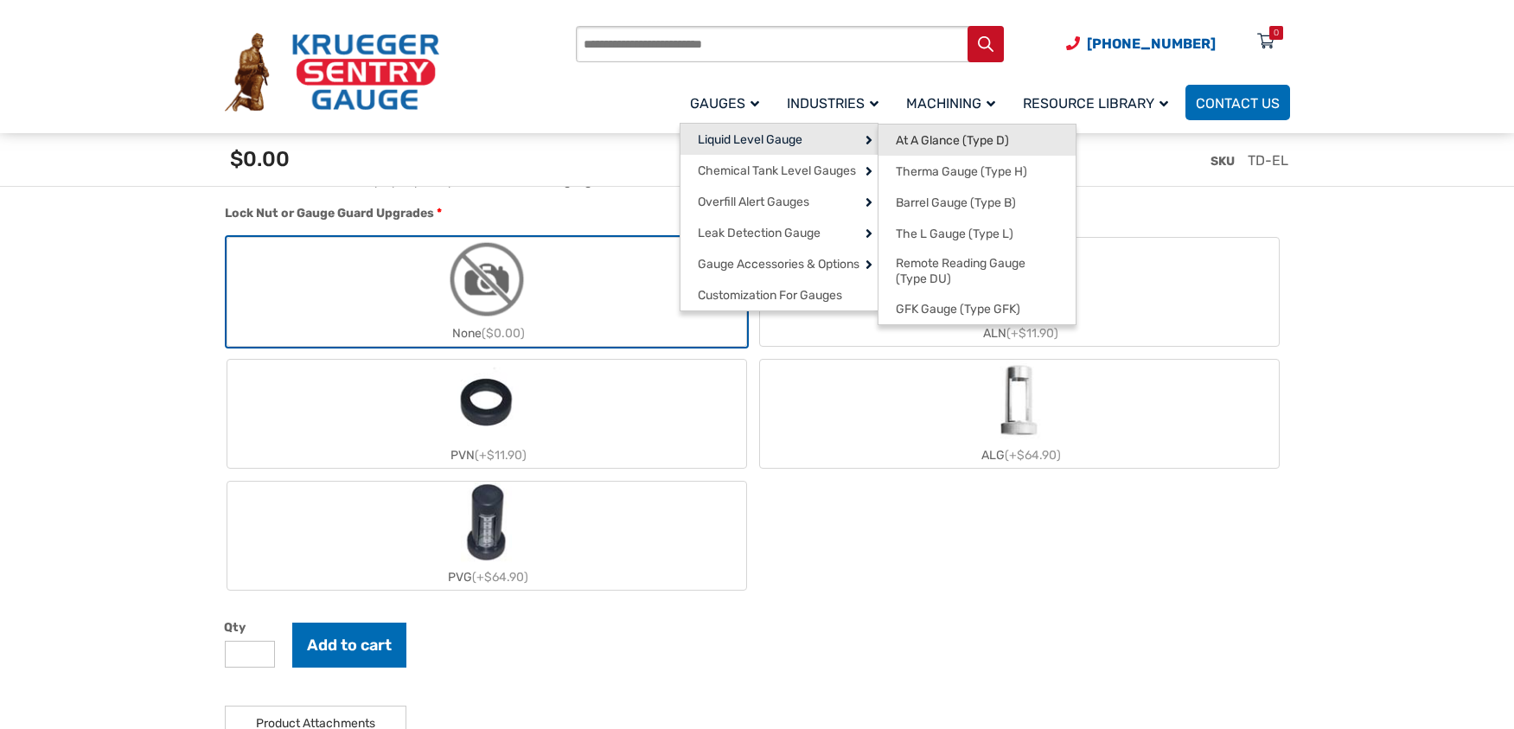
click at [956, 147] on span "At A Glance (Type D)" at bounding box center [952, 141] width 113 height 16
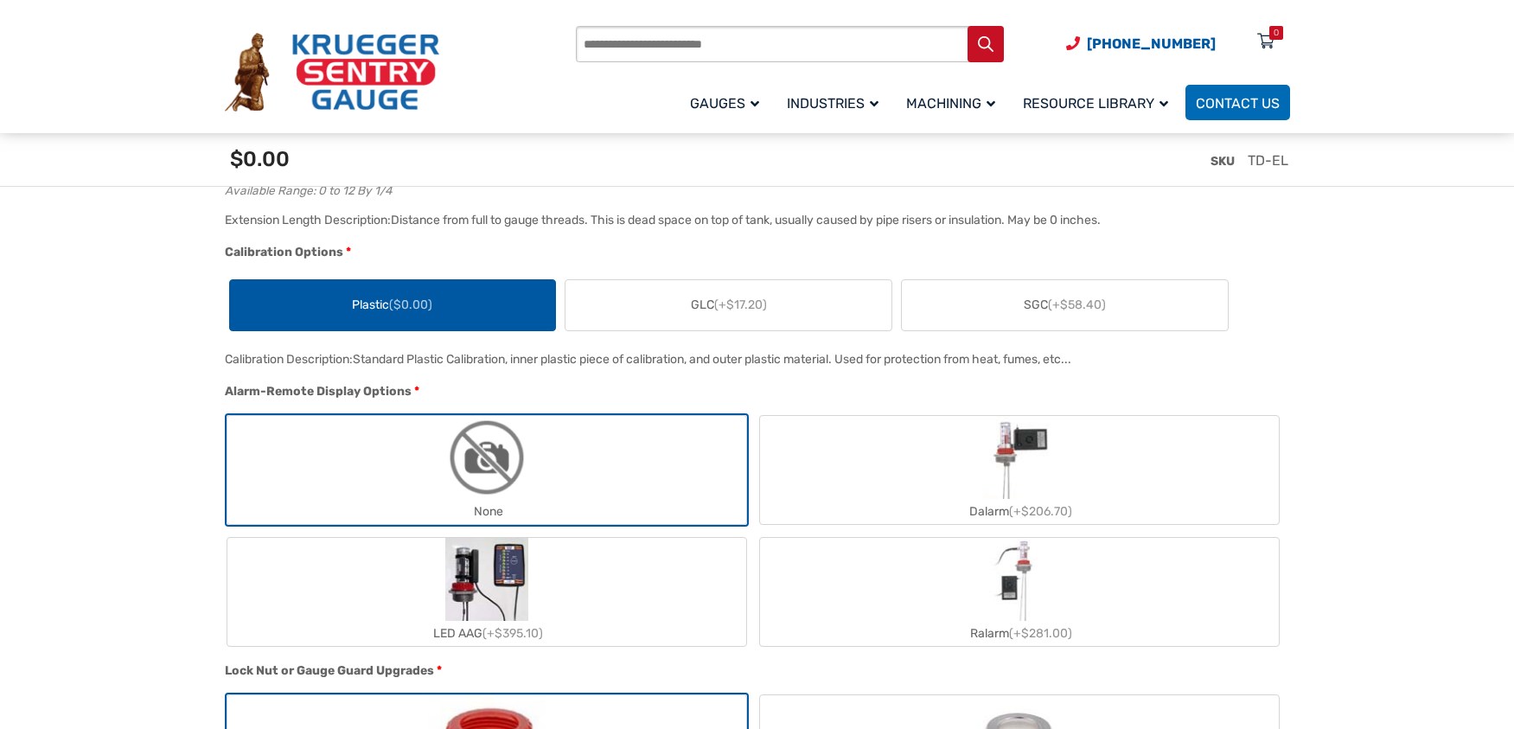
scroll to position [1296, 0]
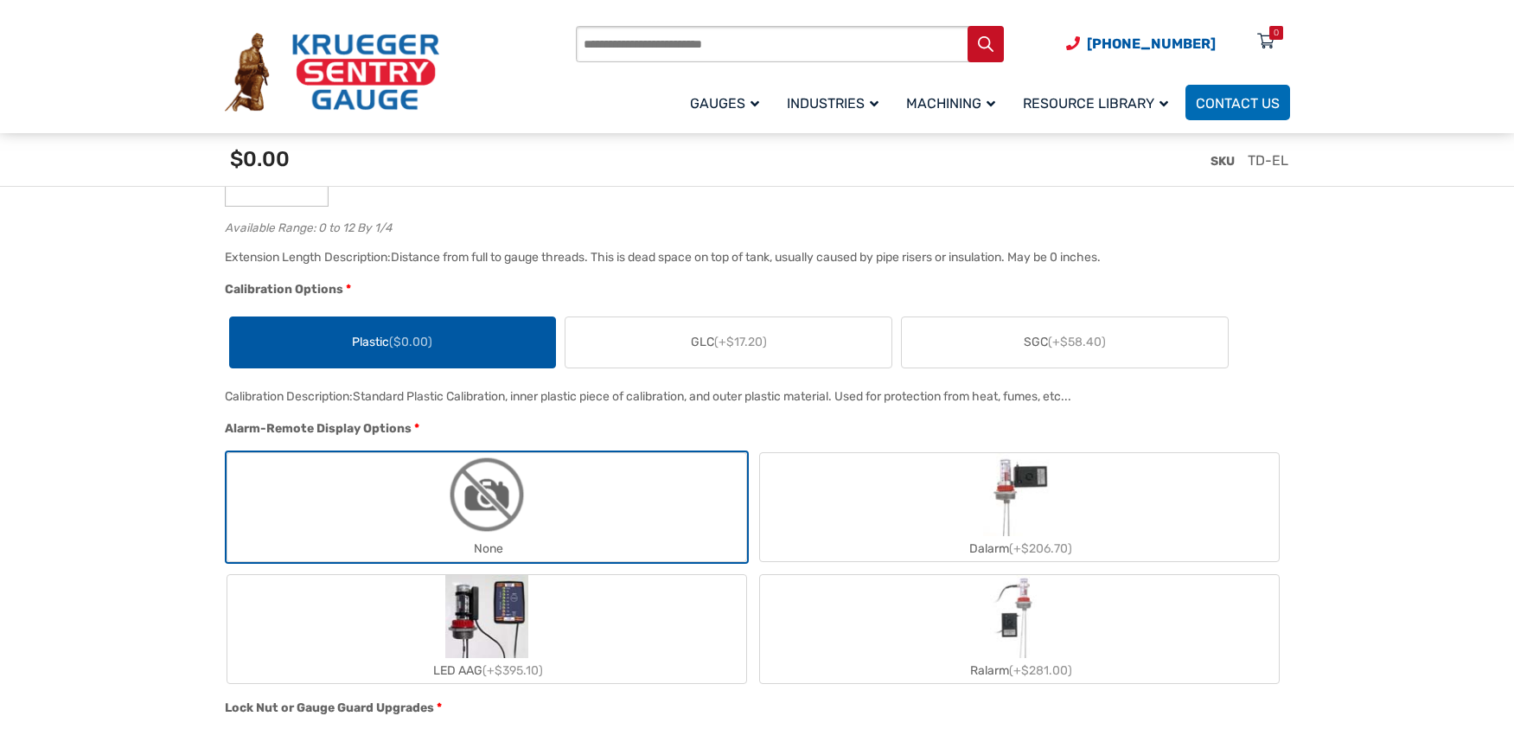
click at [809, 345] on label "GLC (+$17.20)" at bounding box center [729, 342] width 326 height 50
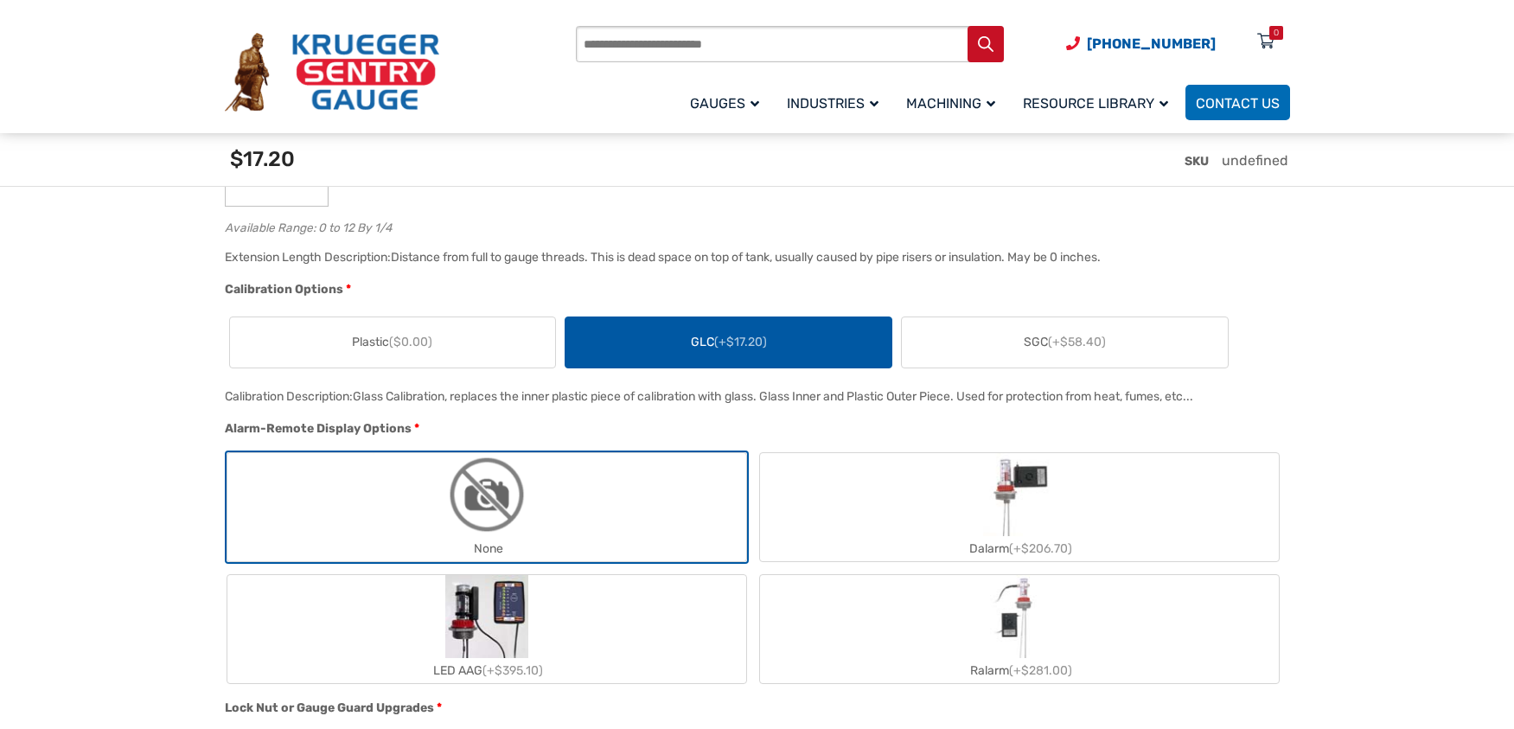
click at [980, 327] on label "SGC (+$58.40)" at bounding box center [1065, 342] width 326 height 50
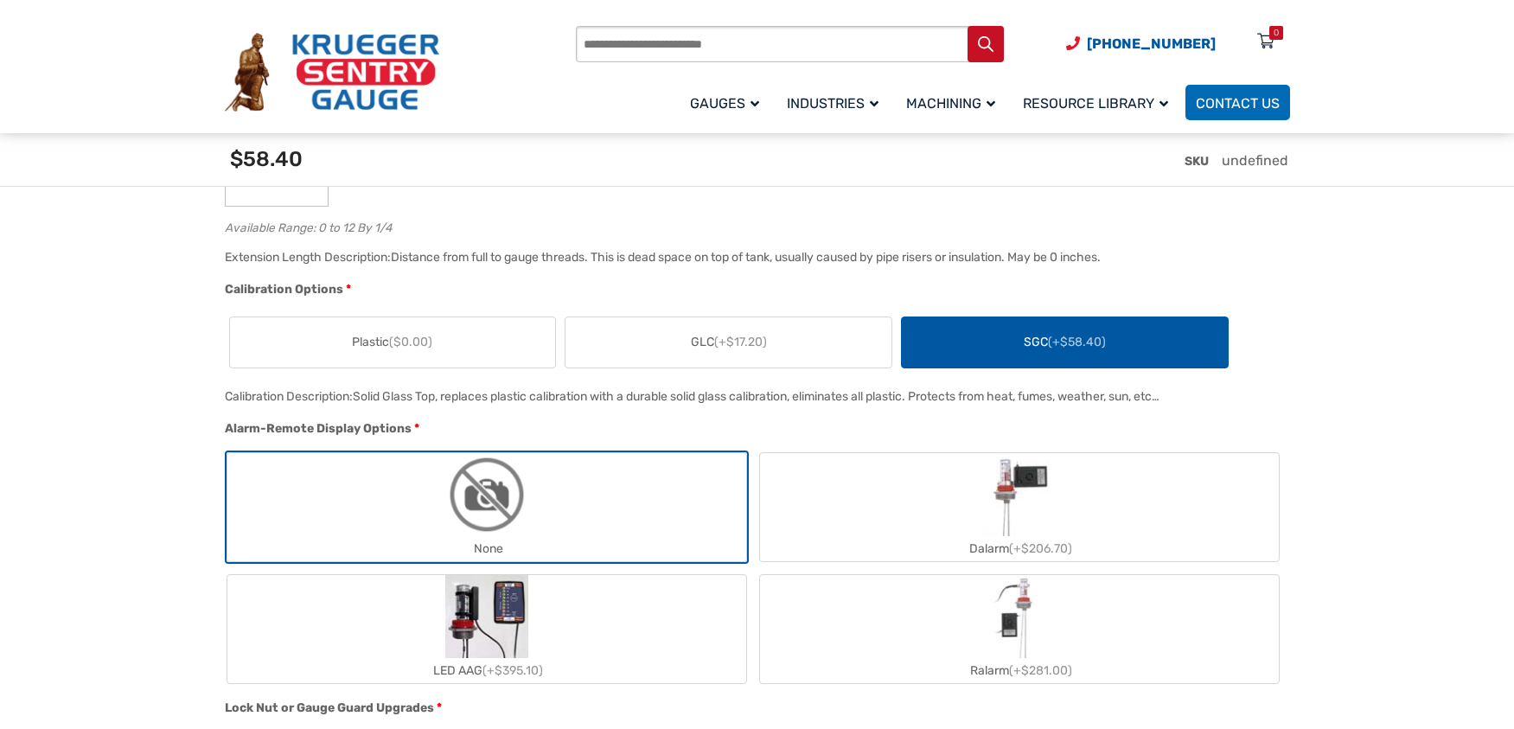
click at [818, 359] on label "GLC (+$17.20)" at bounding box center [729, 342] width 326 height 50
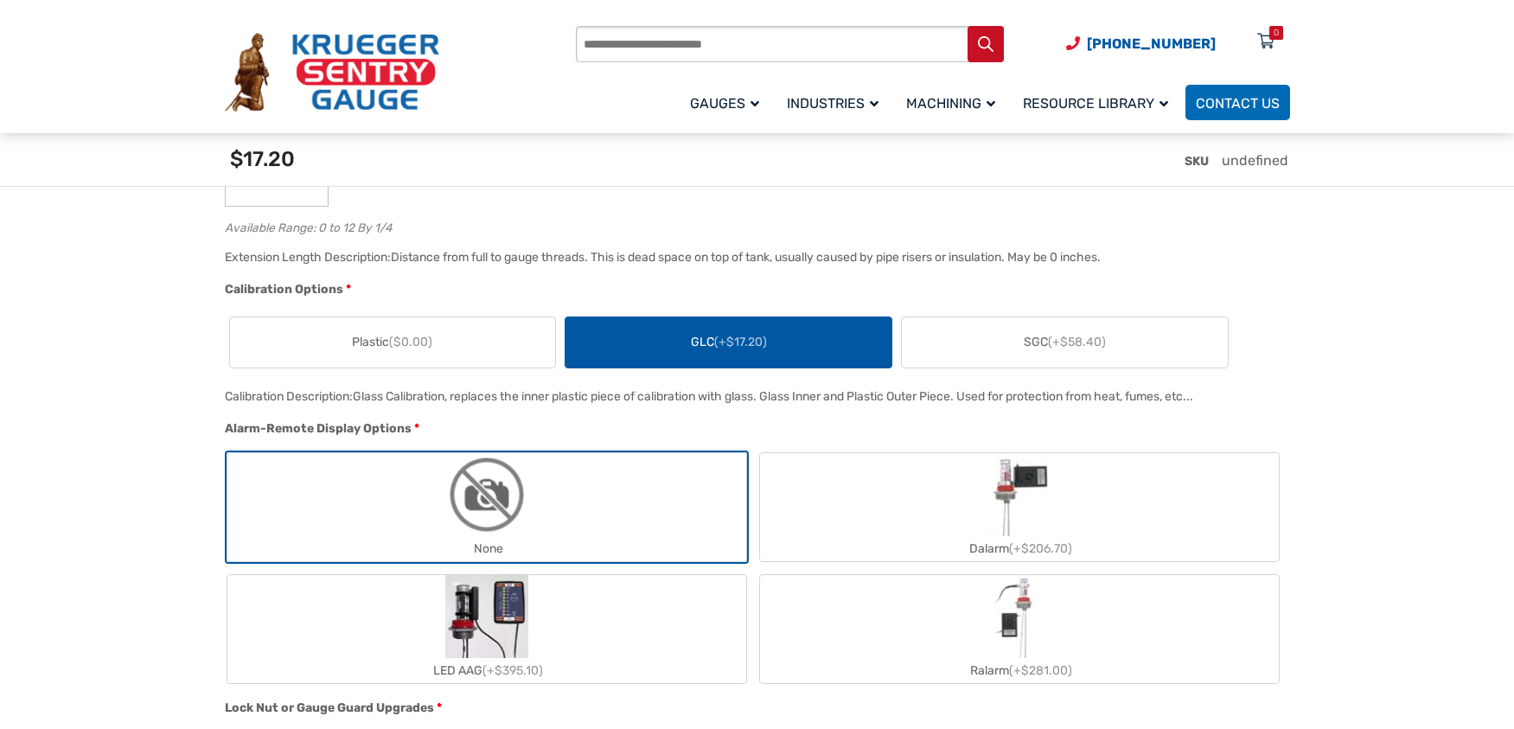
click at [1007, 338] on label "SGC (+$58.40)" at bounding box center [1065, 342] width 326 height 50
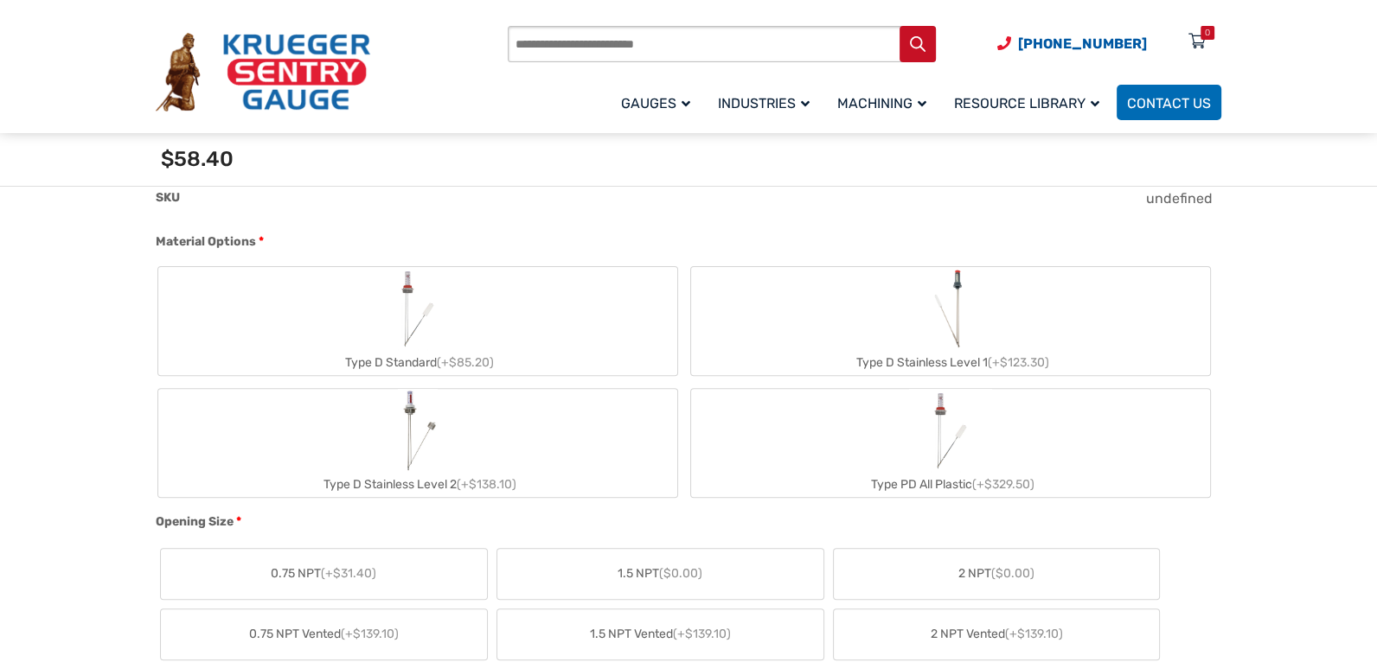
scroll to position [611, 0]
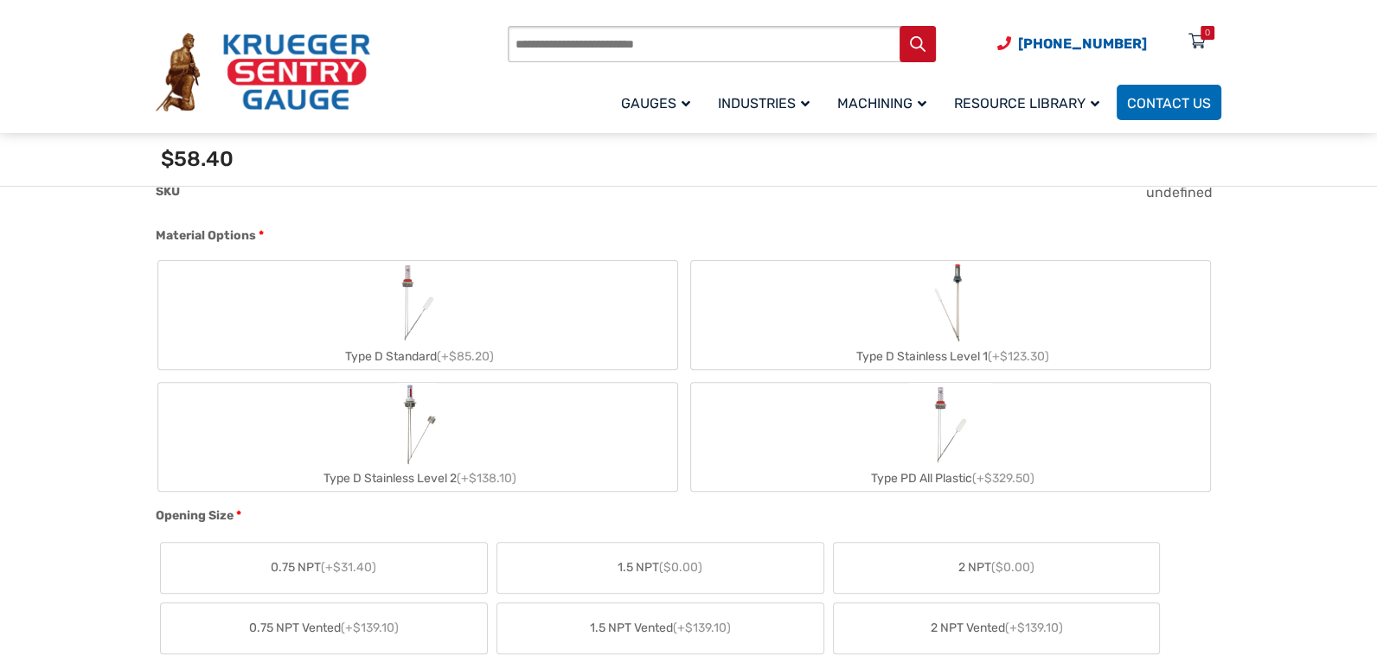
click at [586, 432] on label "Type D Stainless Level 2 (+$138.10)" at bounding box center [417, 437] width 519 height 108
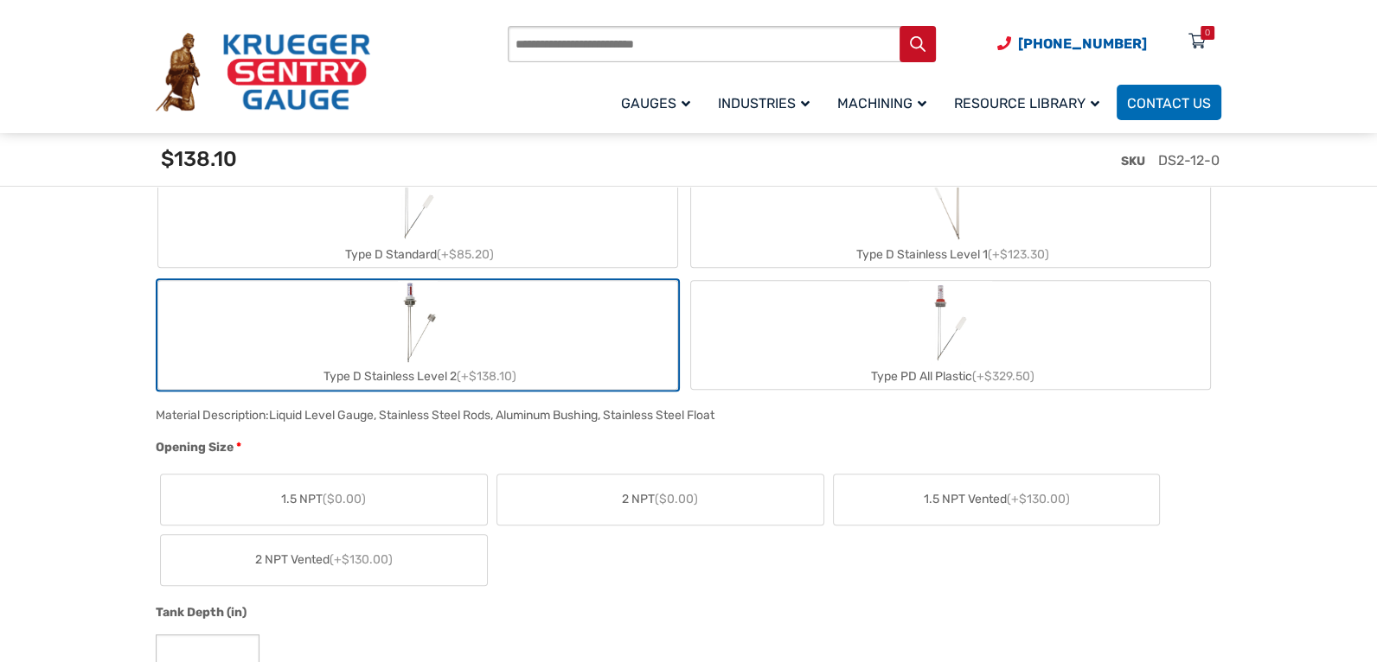
scroll to position [739, 0]
click at [402, 490] on label "1.5 NPT ($0.00)" at bounding box center [324, 498] width 326 height 50
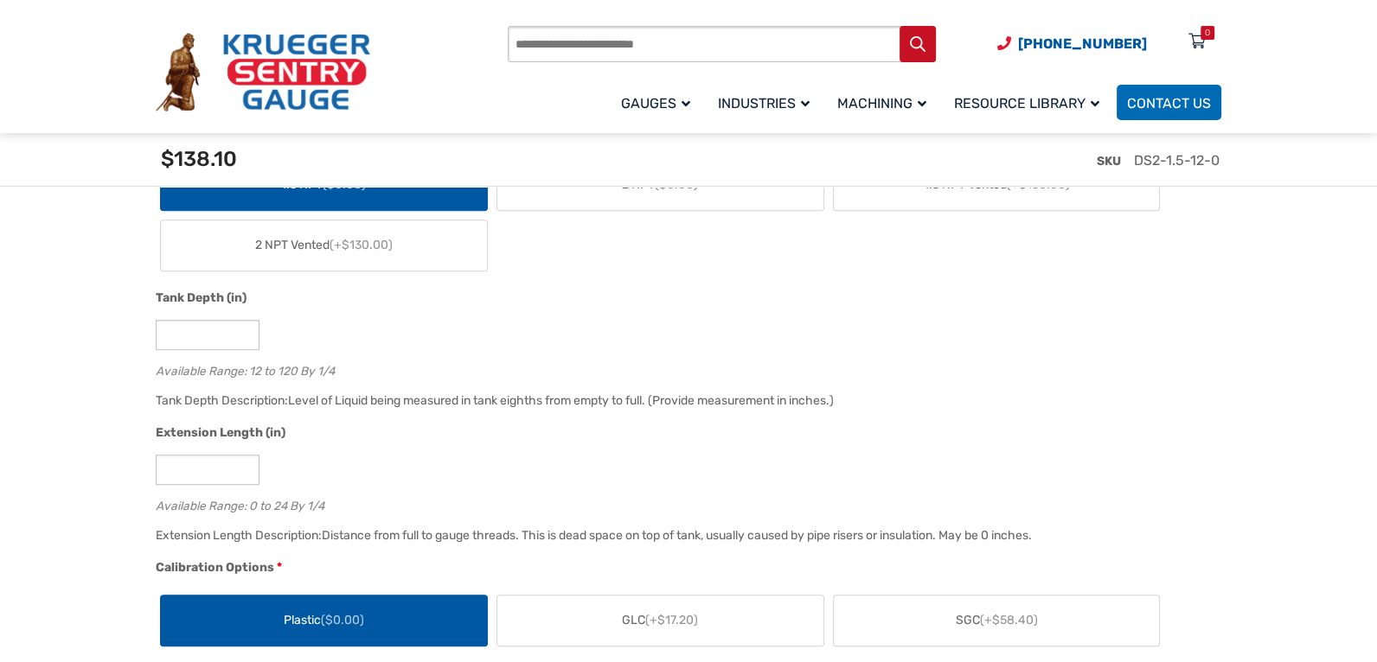
scroll to position [1053, 0]
drag, startPoint x: 190, startPoint y: 342, endPoint x: 121, endPoint y: 329, distance: 70.4
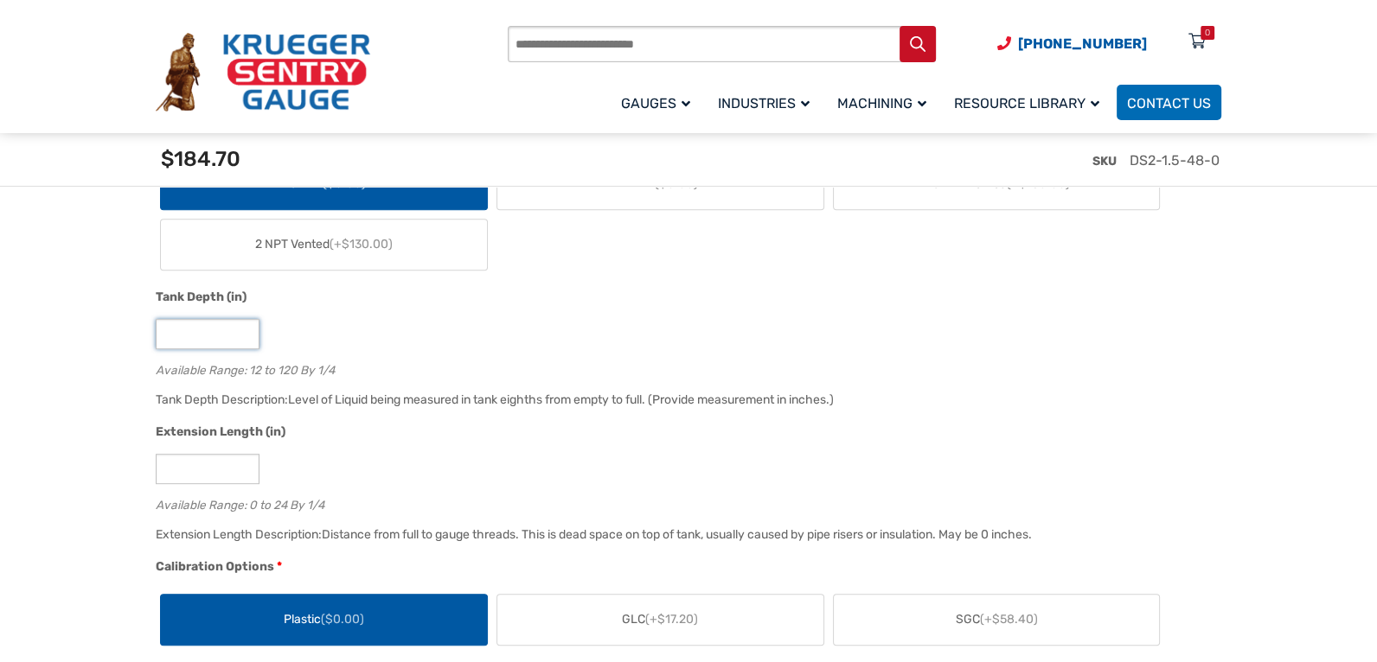
type input "**"
drag, startPoint x: 181, startPoint y: 466, endPoint x: 160, endPoint y: 468, distance: 20.8
click at [160, 468] on input "*" at bounding box center [208, 469] width 104 height 30
type input "*"
click at [468, 438] on div "Extension Length (in)" at bounding box center [684, 434] width 1057 height 22
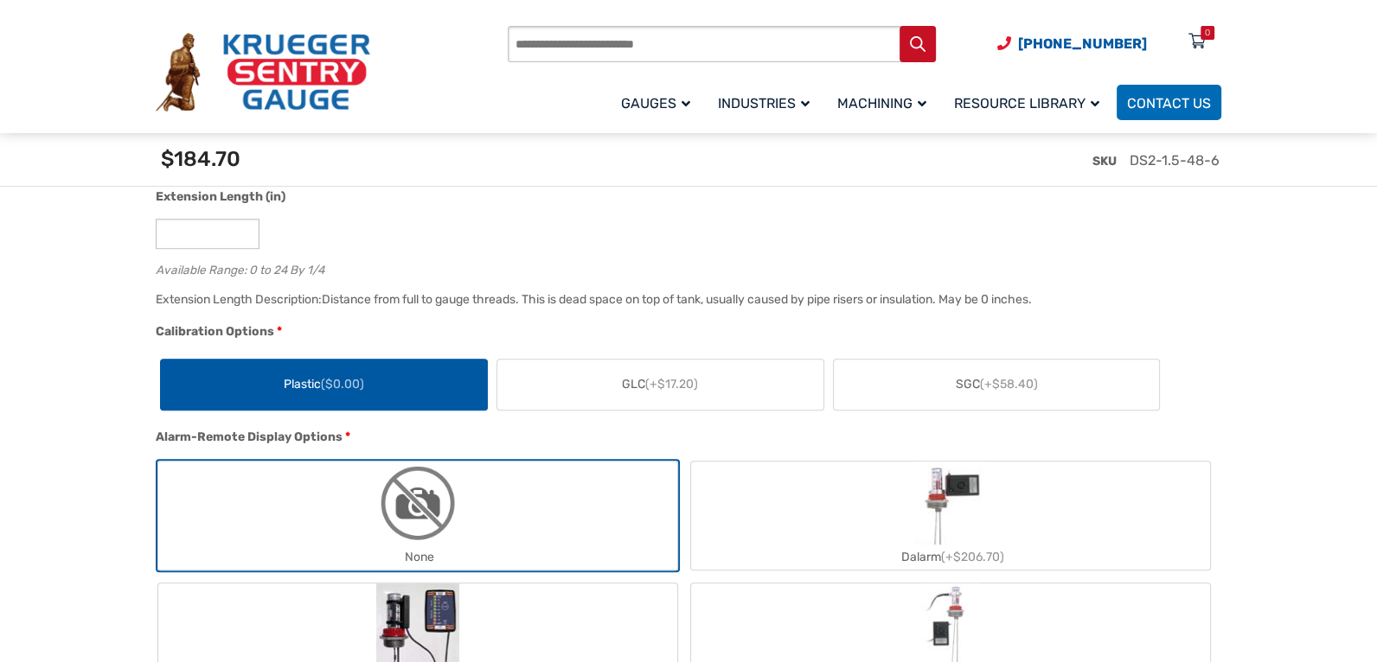
click at [1109, 376] on label "SGC (+$58.40)" at bounding box center [997, 385] width 326 height 50
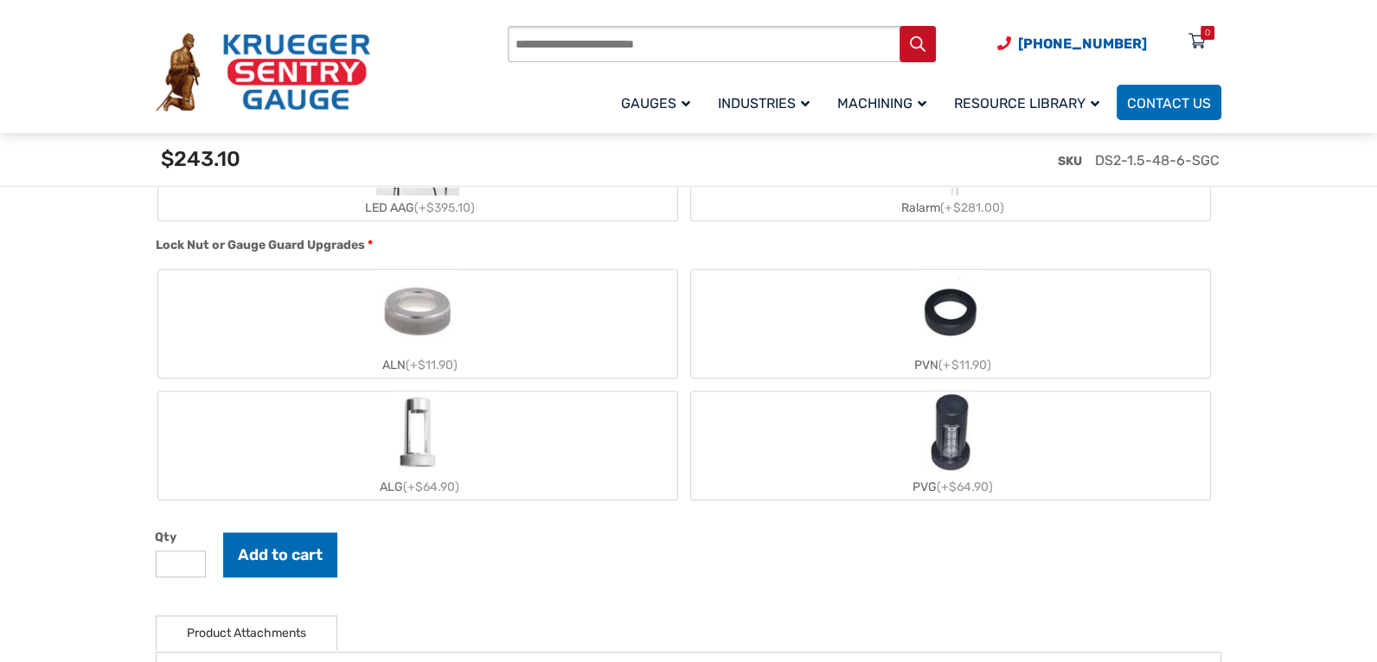
click at [464, 435] on label "ALG (+$64.90)" at bounding box center [417, 446] width 519 height 108
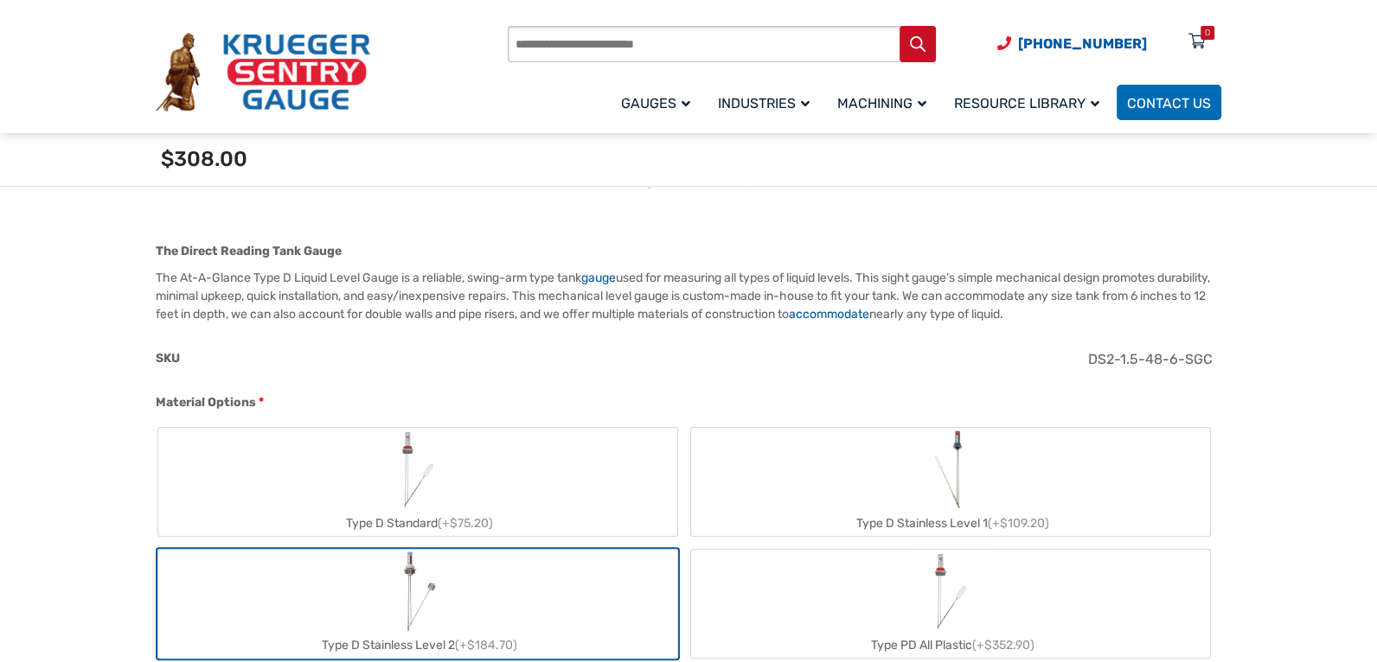
scroll to position [445, 0]
